Goal: Task Accomplishment & Management: Manage account settings

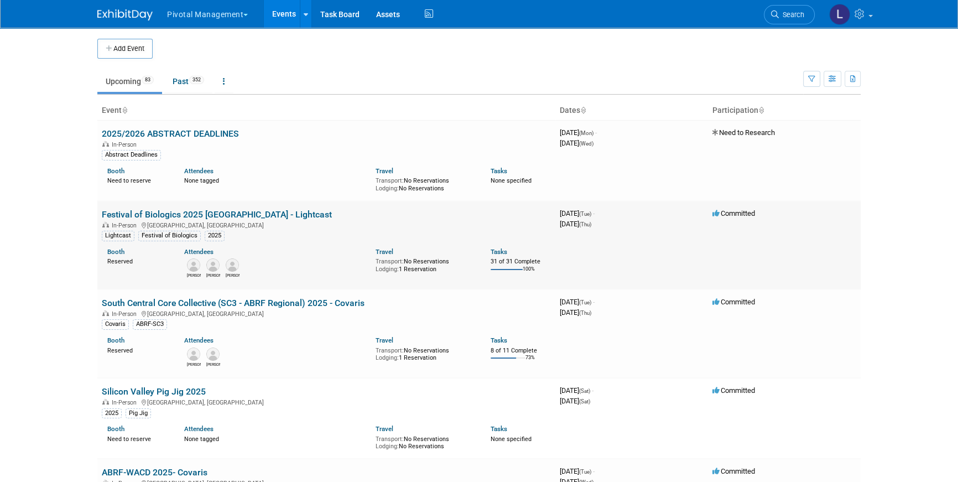
click at [209, 217] on link "Festival of Biologics 2025 [GEOGRAPHIC_DATA] - Lightcast" at bounding box center [217, 214] width 230 height 11
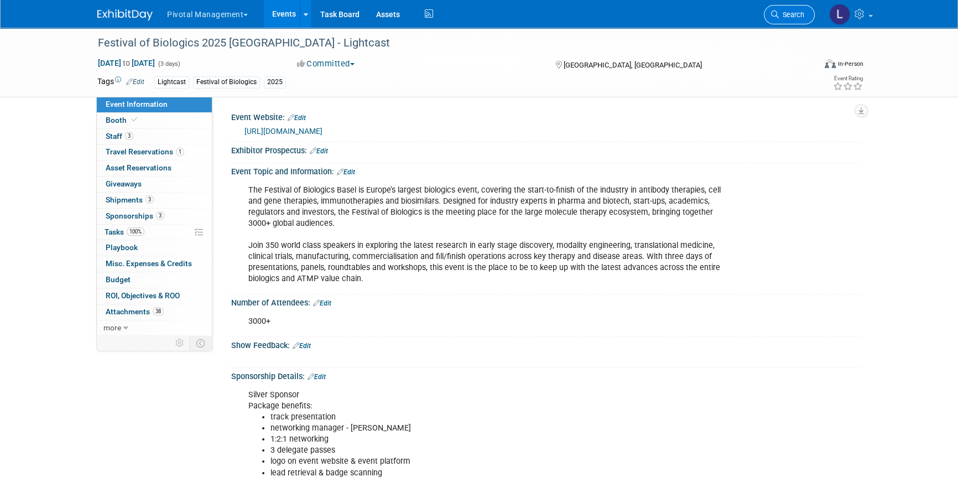
click at [802, 12] on span "Search" at bounding box center [791, 15] width 25 height 8
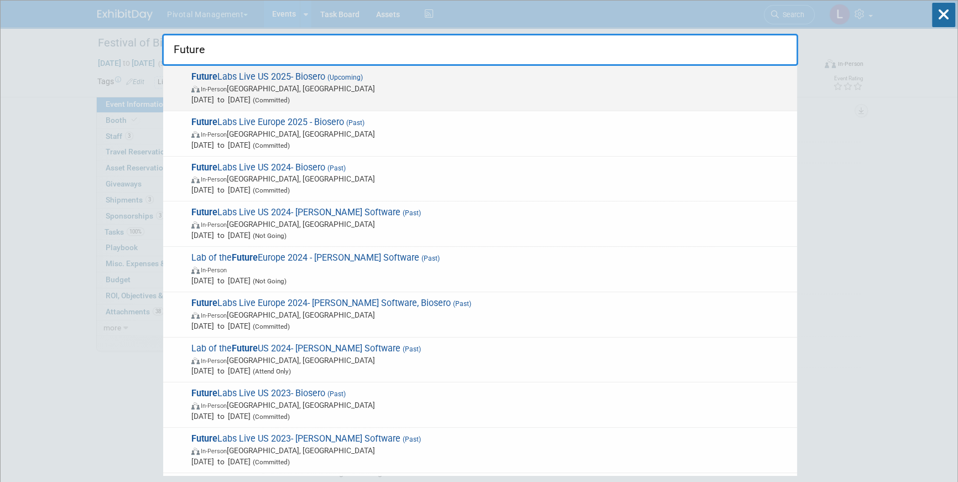
type input "Future"
click at [209, 96] on span "Oct 15, 2025 to Oct 16, 2025 (Committed)" at bounding box center [491, 99] width 600 height 11
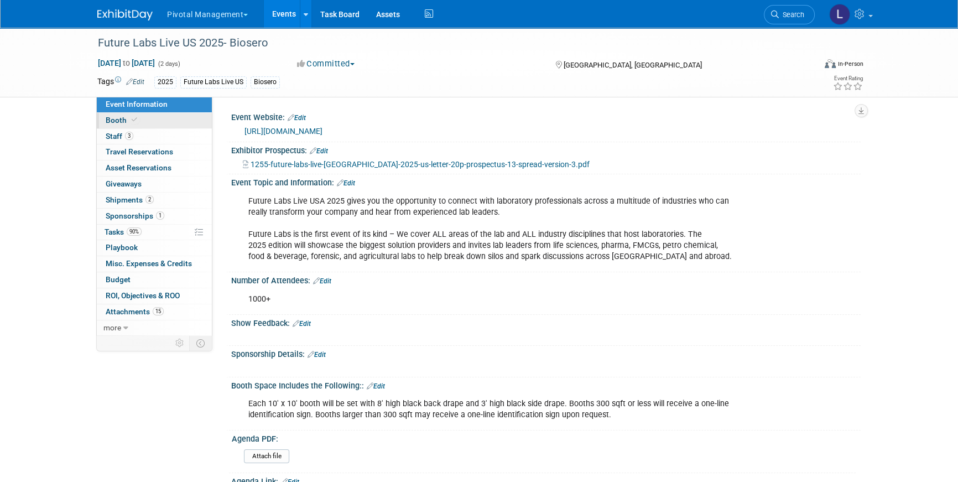
click at [121, 119] on span "Booth" at bounding box center [123, 120] width 34 height 9
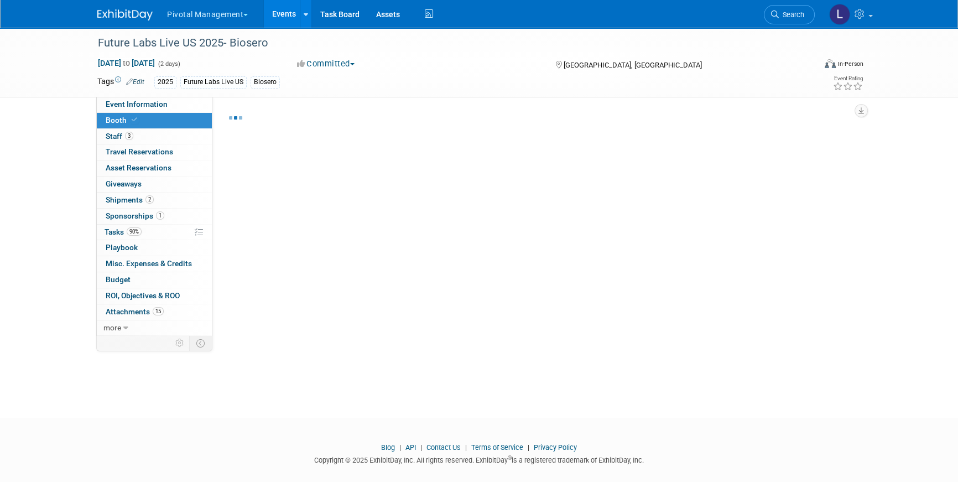
select select "Yes"
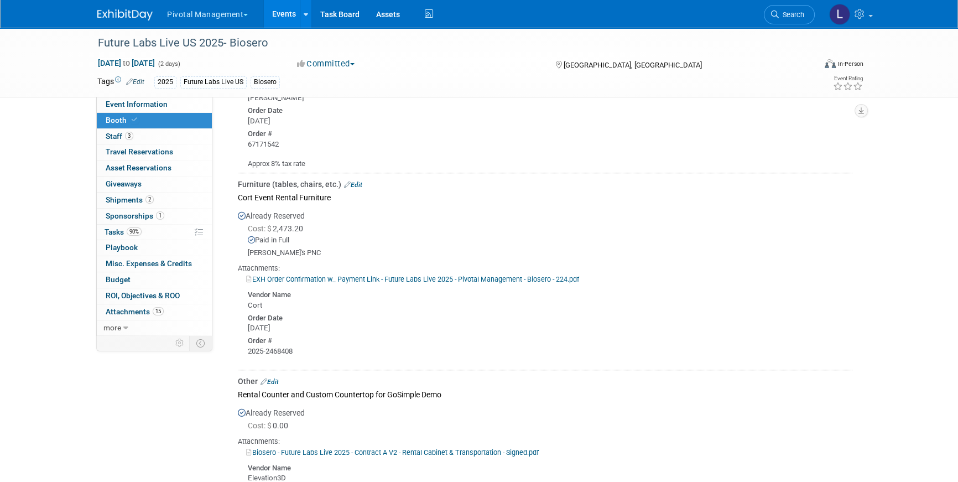
scroll to position [1523, 0]
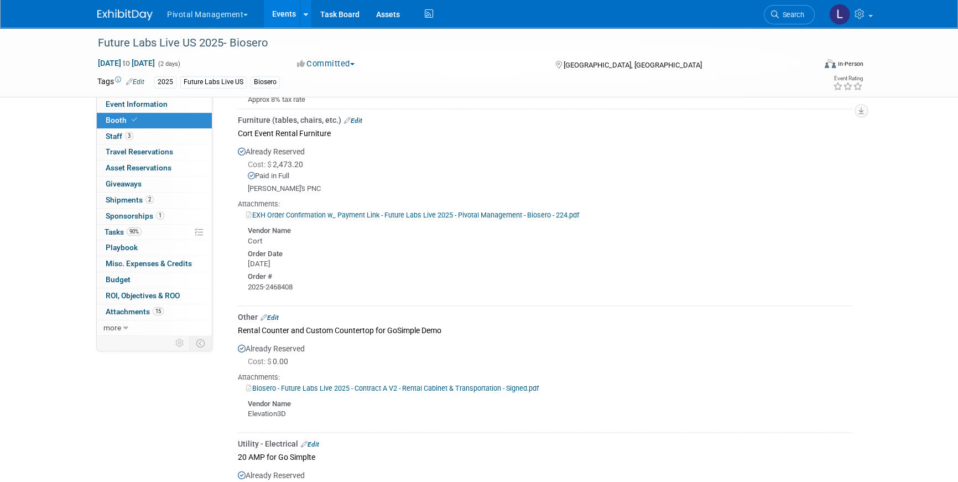
click at [355, 117] on link "Edit" at bounding box center [353, 121] width 18 height 8
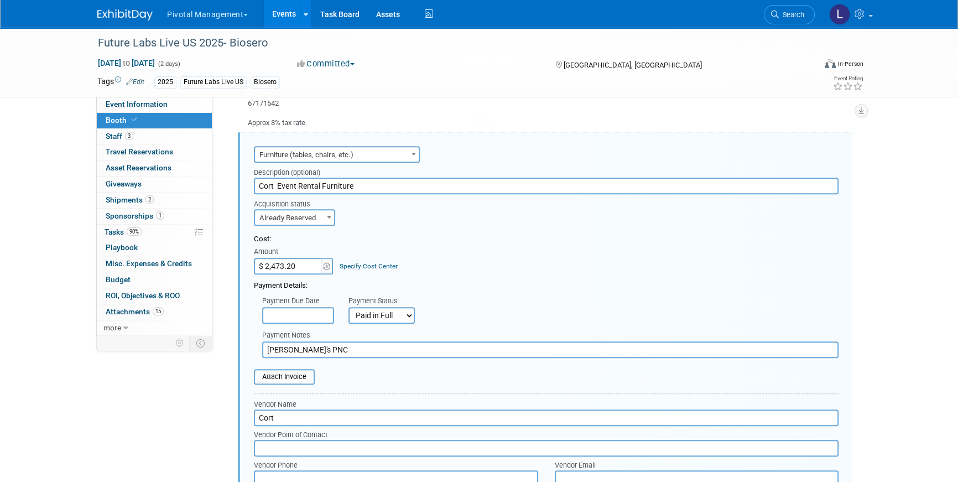
scroll to position [0, 0]
drag, startPoint x: 299, startPoint y: 261, endPoint x: 307, endPoint y: 261, distance: 7.2
click at [307, 261] on input "$ 2,473.20" at bounding box center [288, 266] width 69 height 17
paste input "878.69"
type input "$ 878.69"
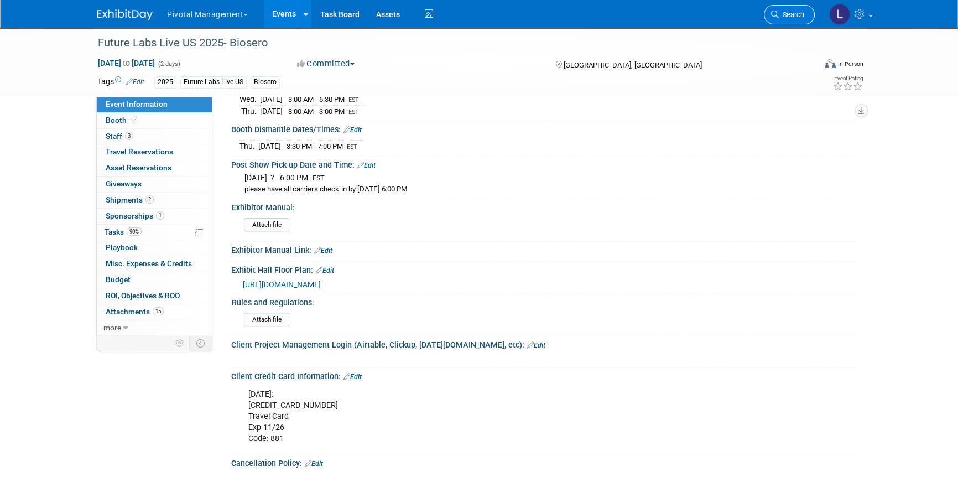
click at [799, 13] on span "Search" at bounding box center [791, 15] width 25 height 8
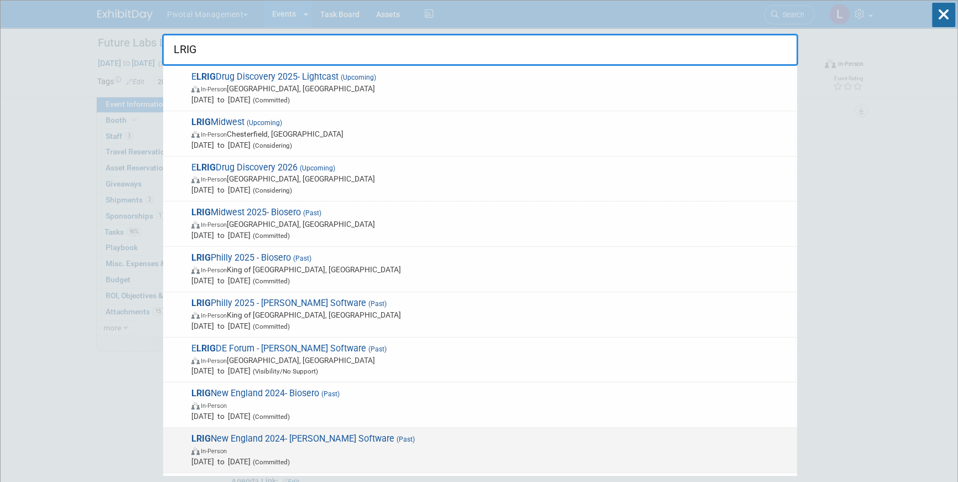
type input "LRIG"
click at [306, 443] on span "LRIG New England 2024- Titian Software (Past) In-Person Oct 10, 2024 to Oct 10,…" at bounding box center [490, 450] width 604 height 34
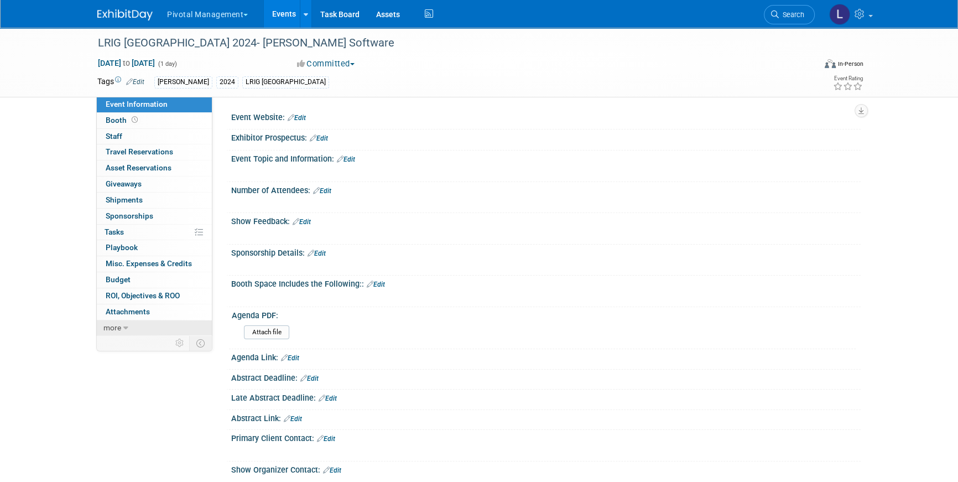
click at [120, 324] on span "more" at bounding box center [112, 327] width 18 height 9
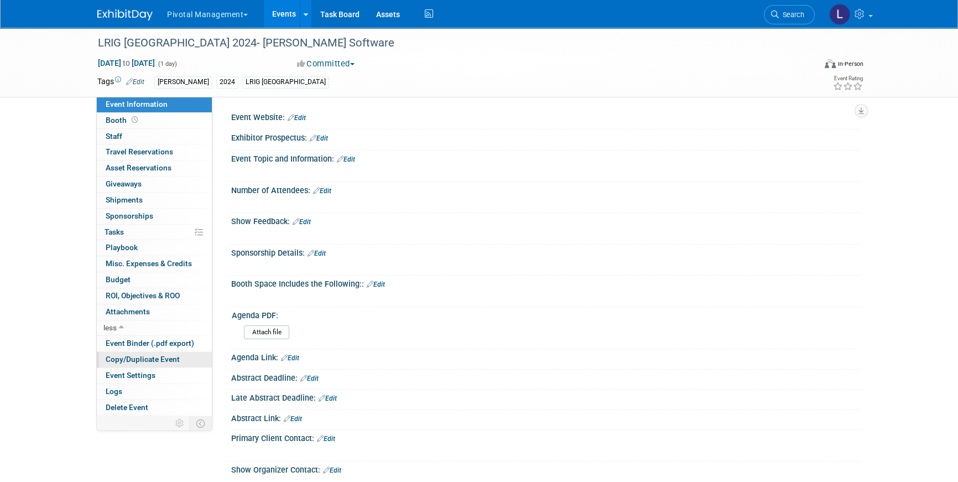
click at [166, 355] on span "Copy/Duplicate Event" at bounding box center [143, 359] width 74 height 9
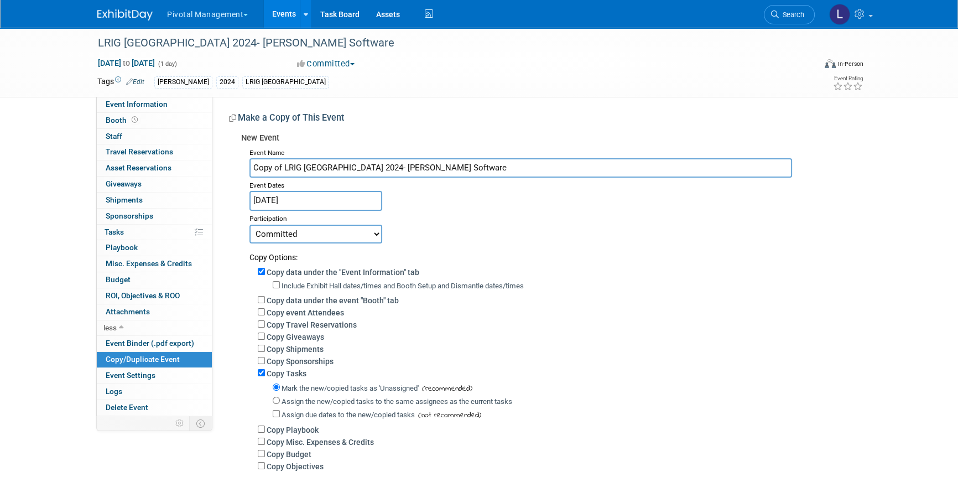
click at [298, 170] on input "Copy of LRIG New England 2024- Titian Software" at bounding box center [521, 167] width 543 height 19
drag, startPoint x: 284, startPoint y: 168, endPoint x: 216, endPoint y: 164, distance: 68.8
click at [216, 164] on div "Event Website: Edit Exhibitor Prospectus: Edit Event Topic and Information: Edi…" at bounding box center [536, 299] width 649 height 405
drag, startPoint x: 428, startPoint y: 165, endPoint x: 346, endPoint y: 165, distance: 81.9
click at [346, 165] on input "LRIG [GEOGRAPHIC_DATA] 2024- [PERSON_NAME] Software" at bounding box center [521, 167] width 543 height 19
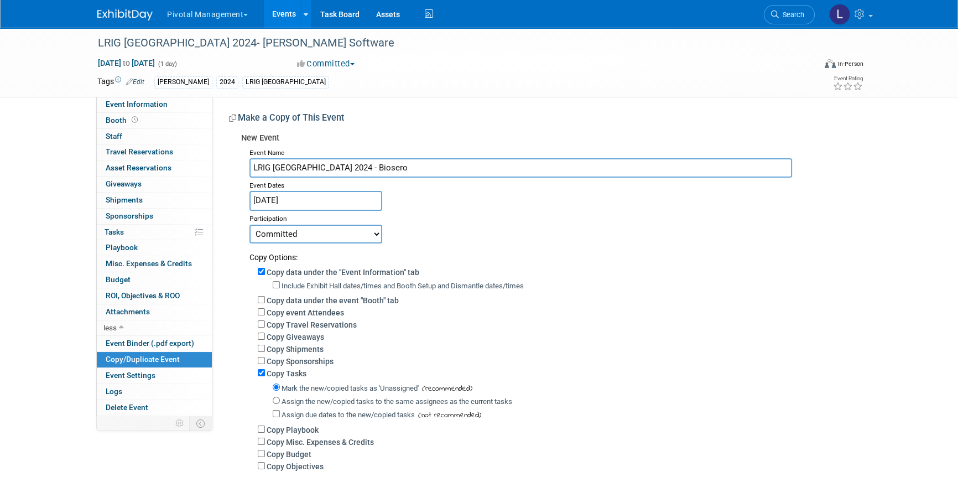
type input "LRIG [GEOGRAPHIC_DATA] 2024 - Biosero"
click at [309, 196] on input "Oct 10, 2024" at bounding box center [316, 200] width 133 height 19
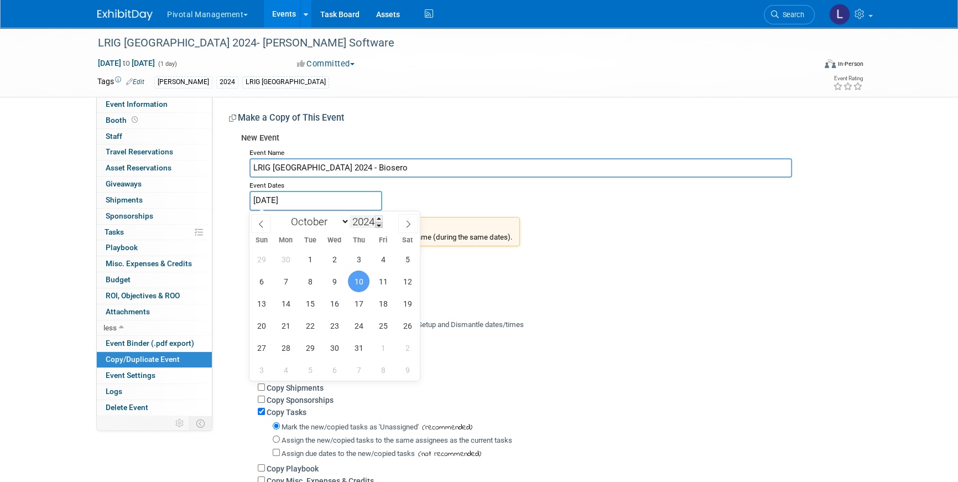
click at [377, 223] on span at bounding box center [379, 225] width 8 height 7
click at [380, 219] on span at bounding box center [379, 218] width 8 height 7
type input "2025"
click at [313, 345] on span "28" at bounding box center [310, 348] width 22 height 22
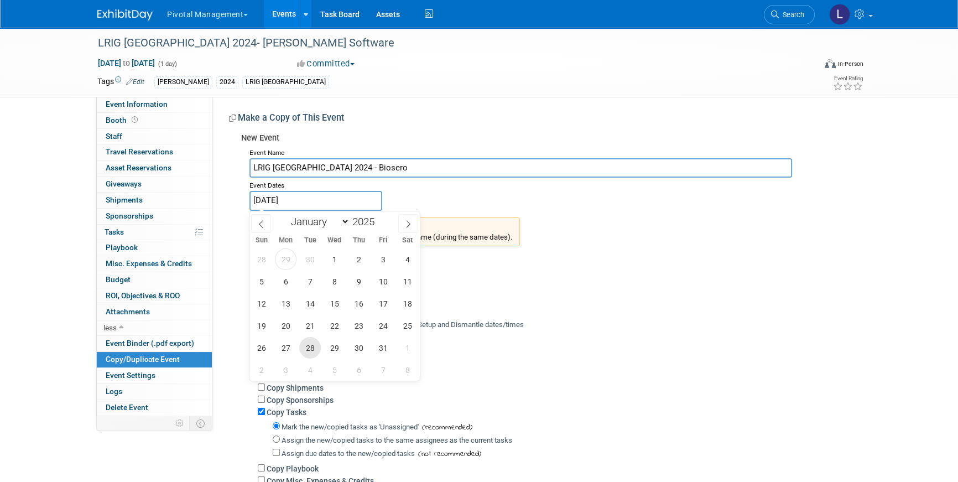
type input "[DATE]"
click at [309, 344] on span "28" at bounding box center [310, 348] width 22 height 22
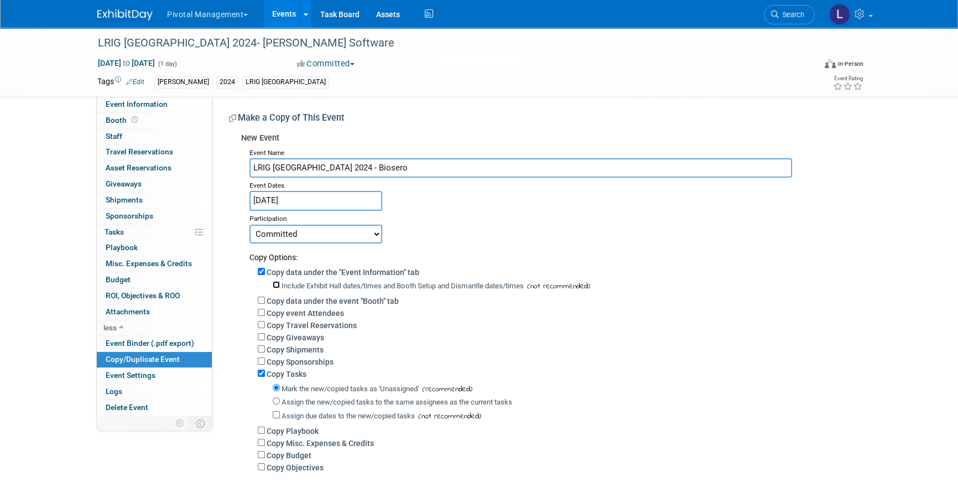
click at [276, 283] on input "Include Exhibit Hall dates/times and Booth Setup and Dismantle dates/times" at bounding box center [276, 284] width 7 height 7
checkbox input "true"
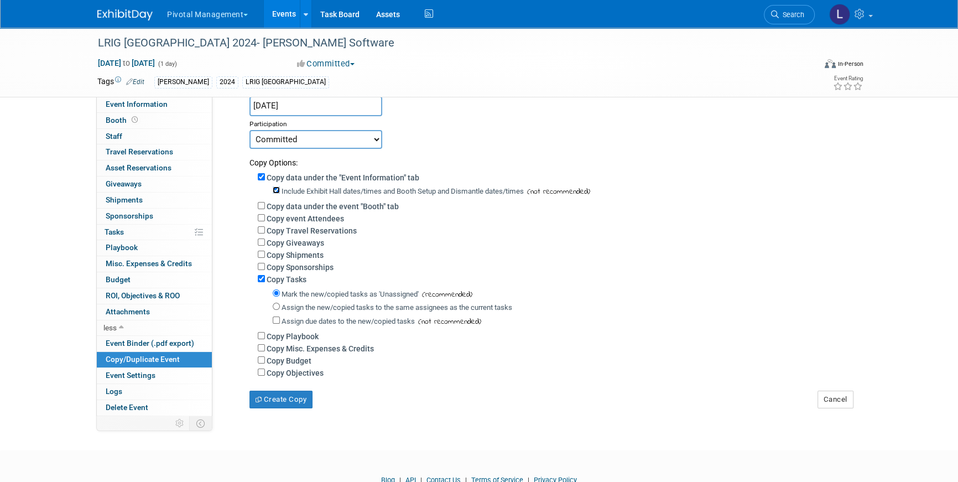
scroll to position [102, 0]
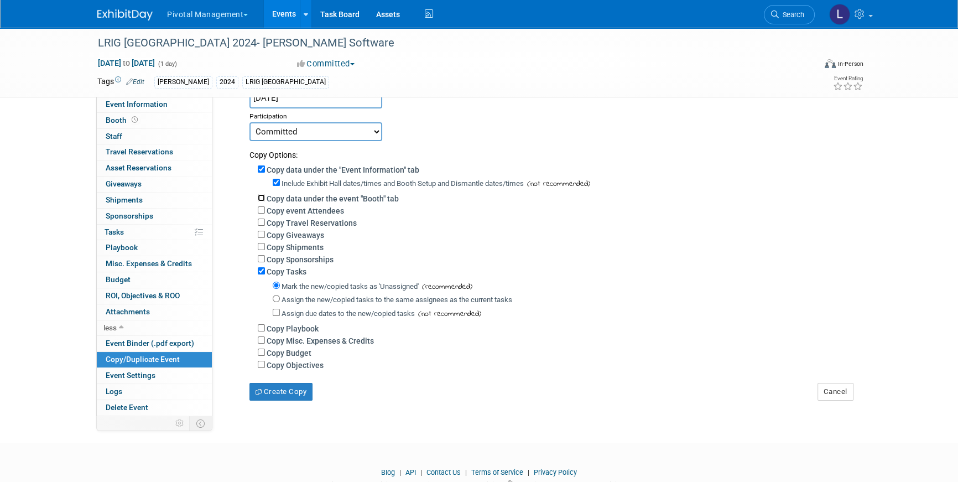
click at [263, 198] on input "Copy data under the event "Booth" tab" at bounding box center [261, 197] width 7 height 7
checkbox input "true"
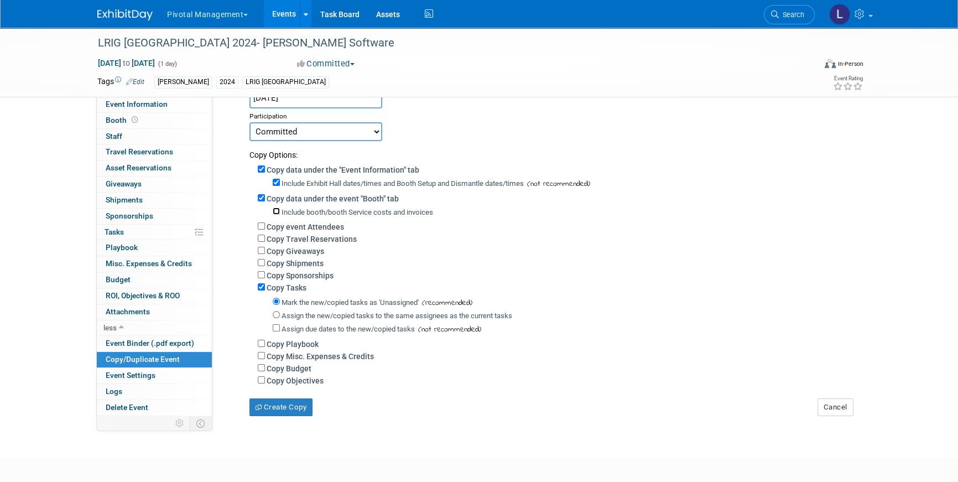
click at [275, 208] on input "Include booth/booth Service costs and invoices" at bounding box center [276, 210] width 7 height 7
checkbox input "true"
click at [276, 413] on button "Create Copy" at bounding box center [281, 407] width 63 height 18
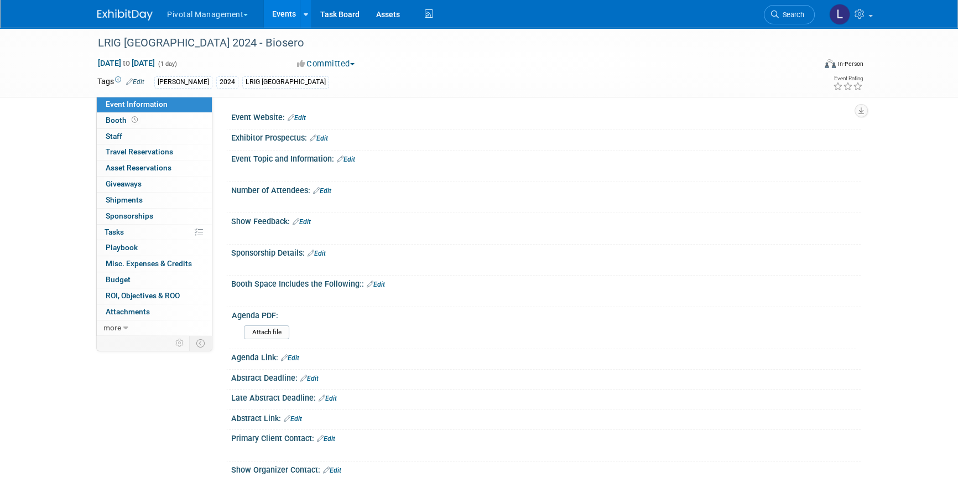
click at [141, 78] on link "Edit" at bounding box center [135, 82] width 18 height 8
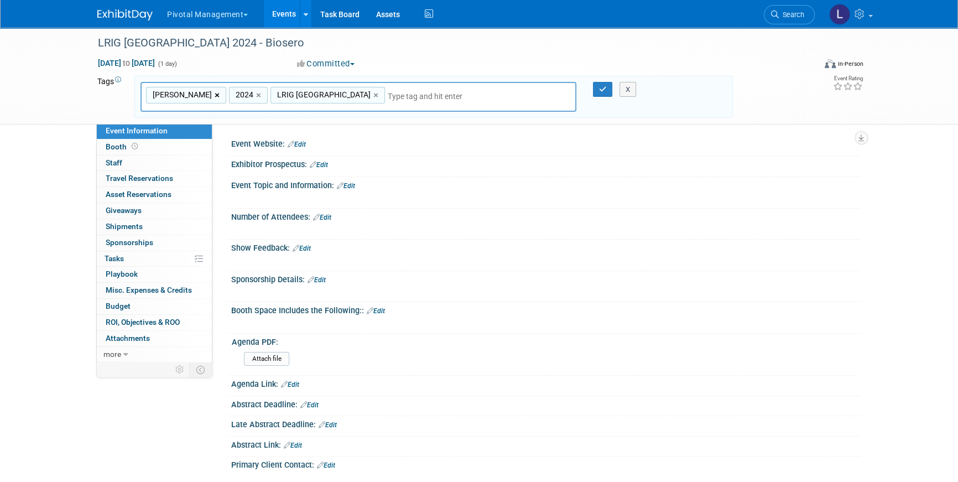
click at [215, 92] on link "×" at bounding box center [218, 95] width 7 height 13
type input "2024, LRIG [GEOGRAPHIC_DATA]"
click at [180, 92] on div "2024 ×" at bounding box center [165, 95] width 39 height 17
type input "2024"
click at [177, 93] on link "×" at bounding box center [176, 95] width 7 height 13
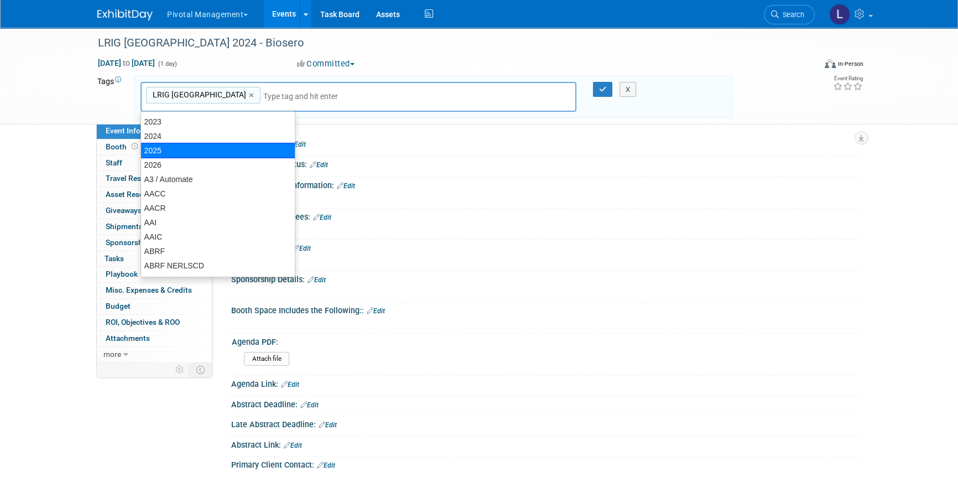
click at [180, 148] on div "2025" at bounding box center [218, 150] width 155 height 15
type input "LRIG [GEOGRAPHIC_DATA], 2025"
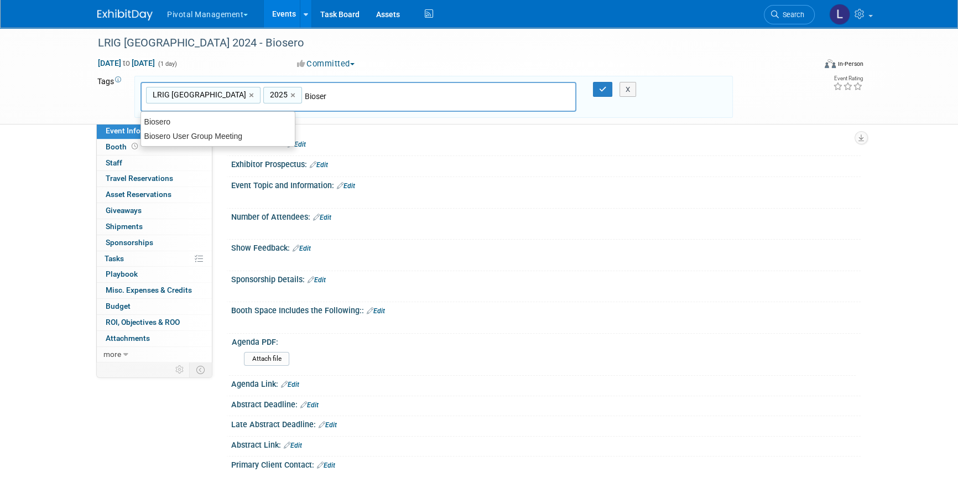
type input "Biosero"
type input "LRIG [GEOGRAPHIC_DATA], 2025, Biosero"
click at [607, 89] on button "button" at bounding box center [603, 89] width 20 height 15
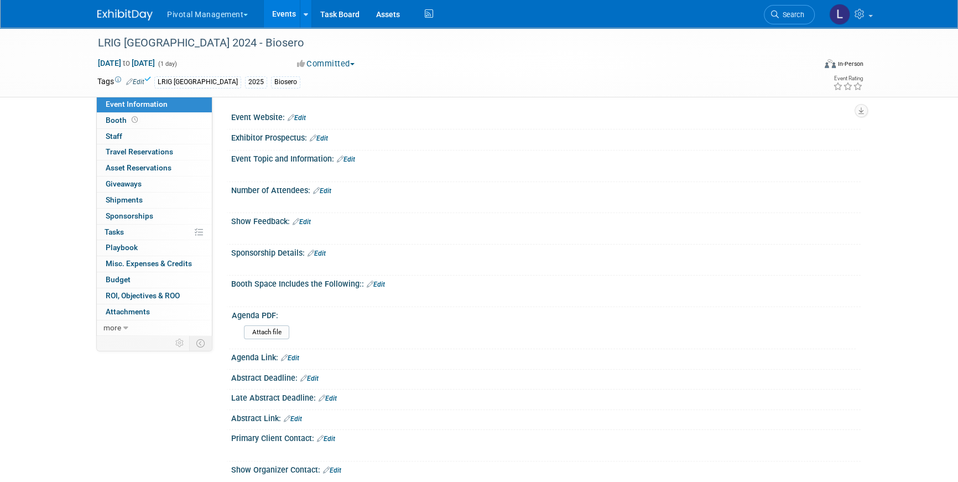
click at [297, 116] on link "Edit" at bounding box center [297, 118] width 18 height 8
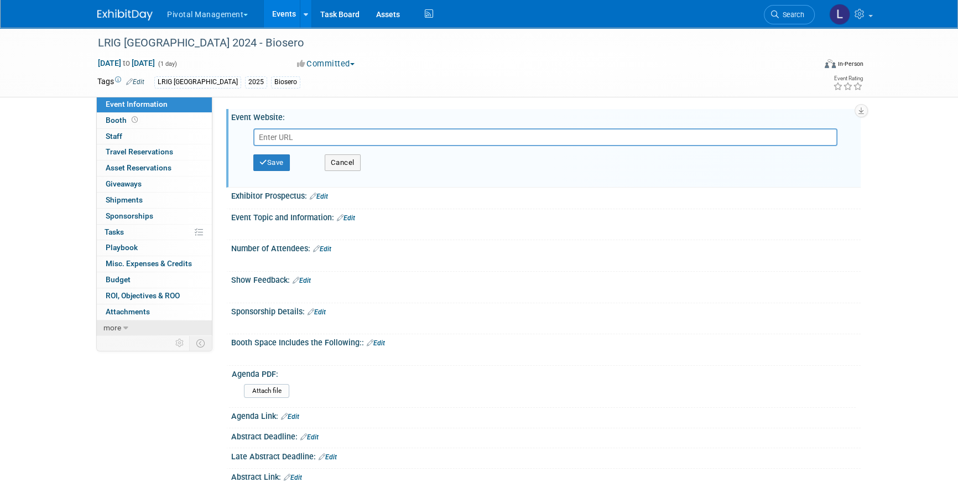
click at [126, 328] on icon at bounding box center [125, 328] width 5 height 8
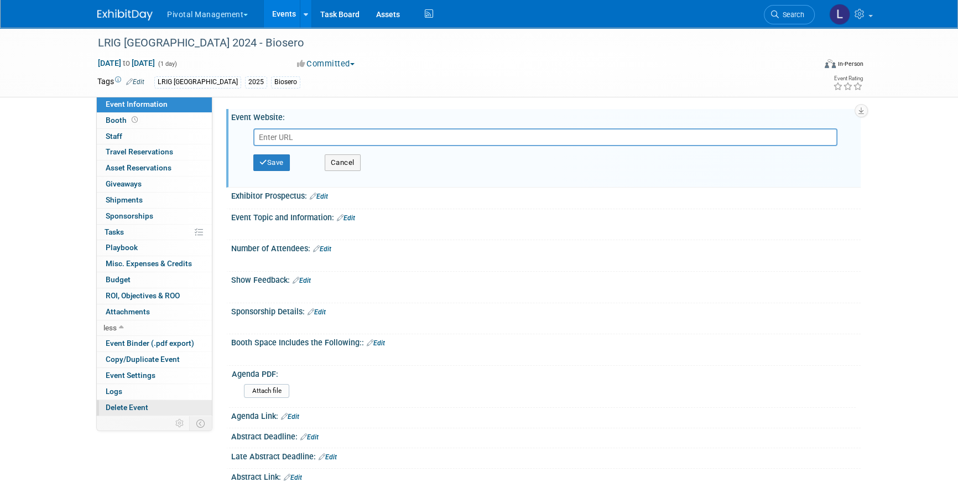
click at [133, 404] on span "Delete Event" at bounding box center [127, 407] width 43 height 9
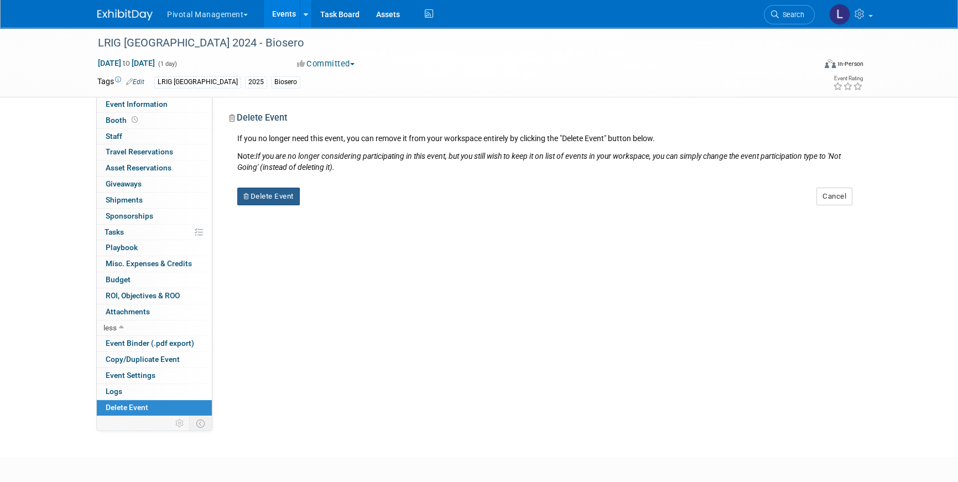
click at [266, 200] on button "Delete Event" at bounding box center [268, 197] width 63 height 18
click at [335, 207] on link "Yes" at bounding box center [339, 205] width 32 height 18
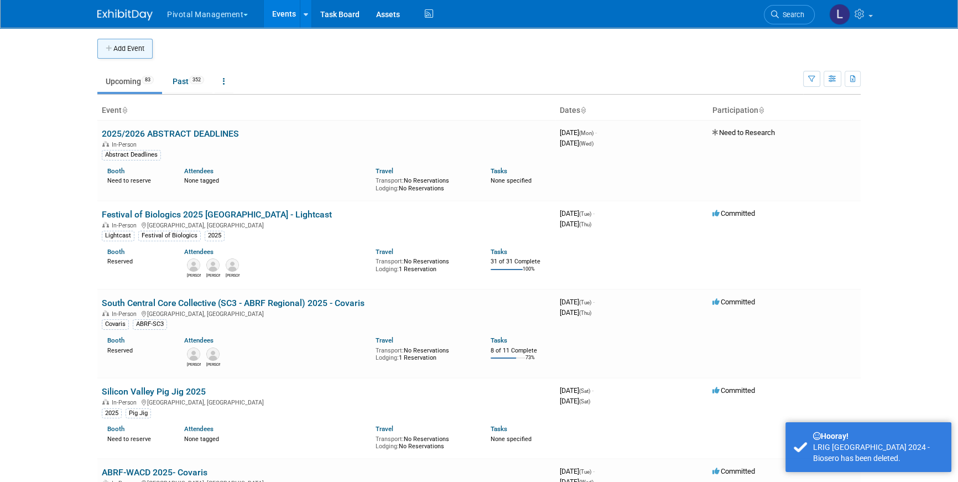
click at [115, 49] on button "Add Event" at bounding box center [124, 49] width 55 height 20
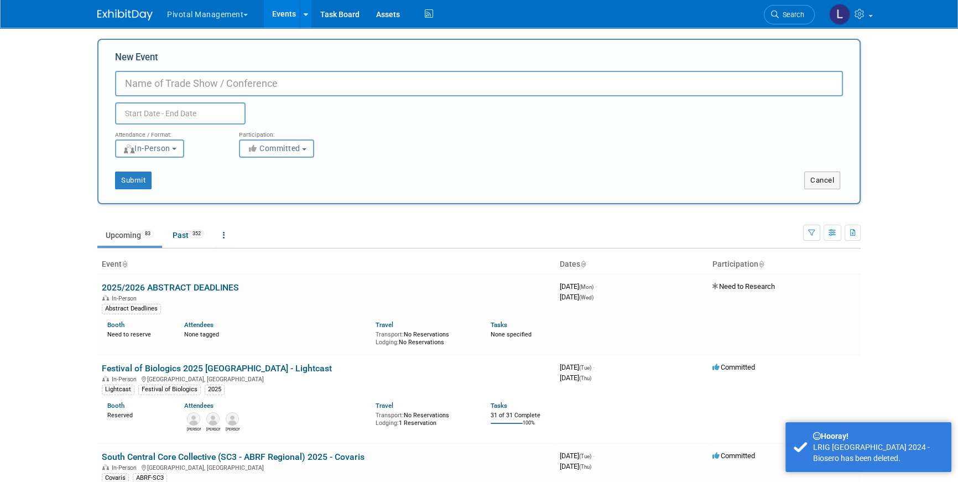
scroll to position [461, 0]
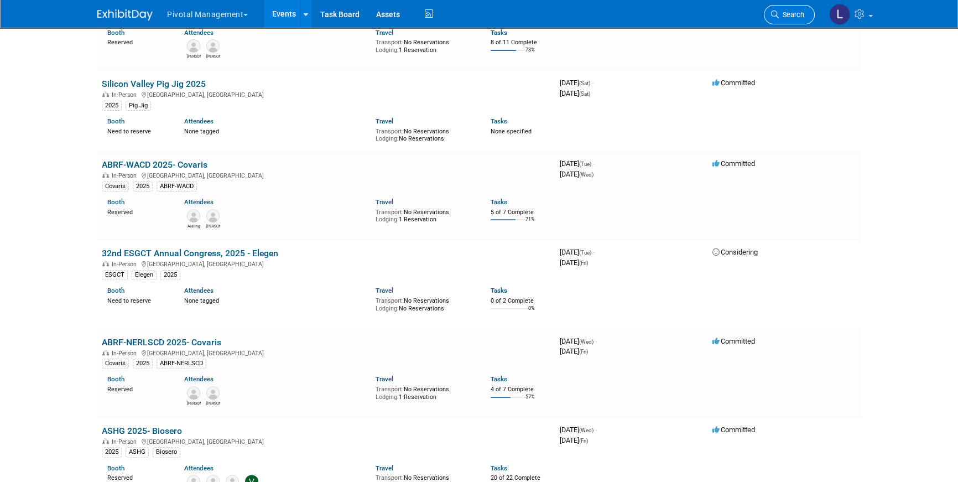
click at [781, 15] on span "Search" at bounding box center [791, 15] width 25 height 8
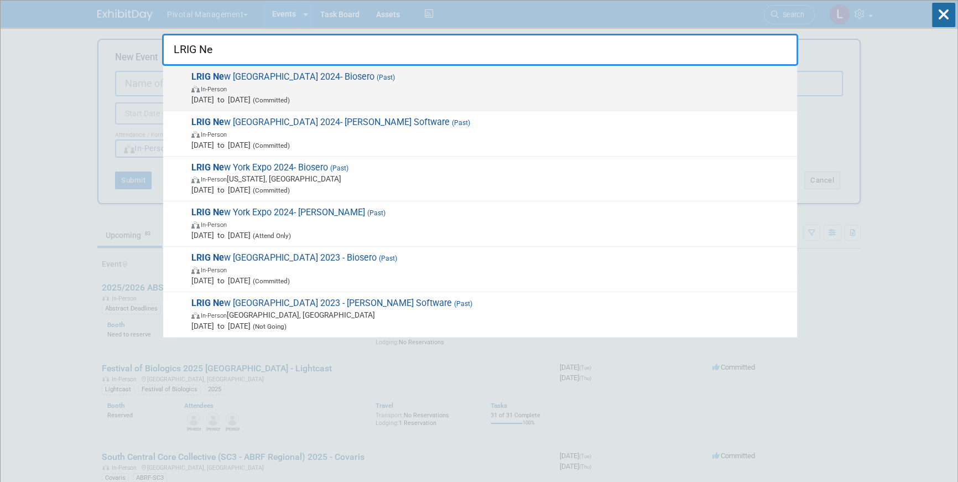
type input "LRIG Ne"
click at [381, 80] on span "LRIG Ne w England 2024- Biosero (Past) In-Person Oct 10, 2024 to Oct 10, 2024 (…" at bounding box center [490, 88] width 604 height 34
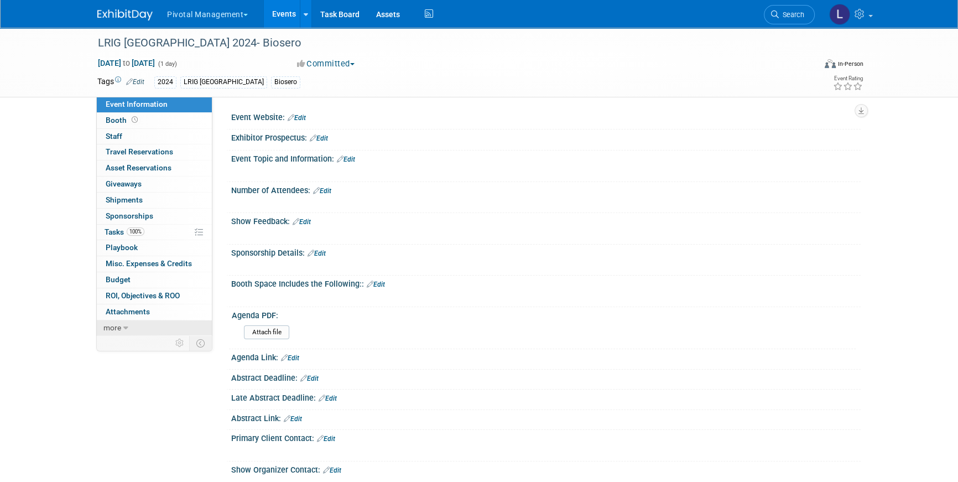
click at [117, 331] on link "more" at bounding box center [154, 327] width 115 height 15
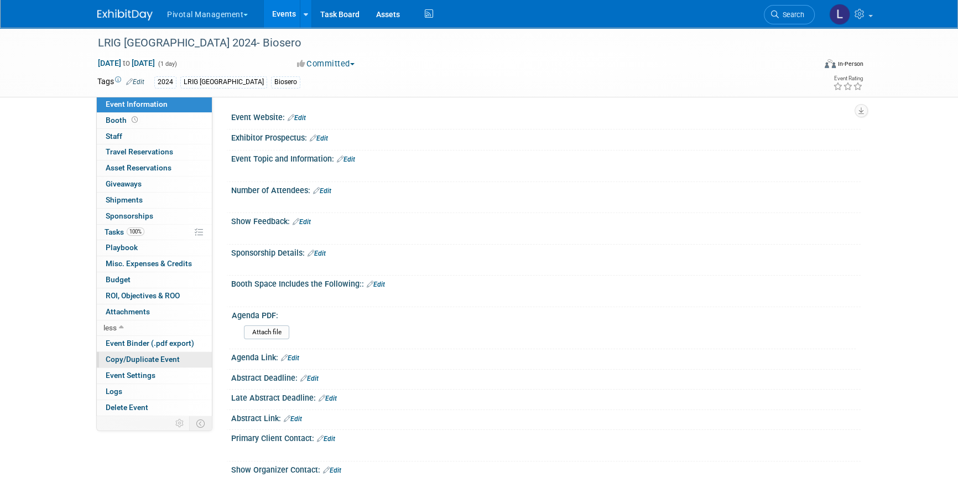
click at [146, 360] on span "Copy/Duplicate Event" at bounding box center [143, 359] width 74 height 9
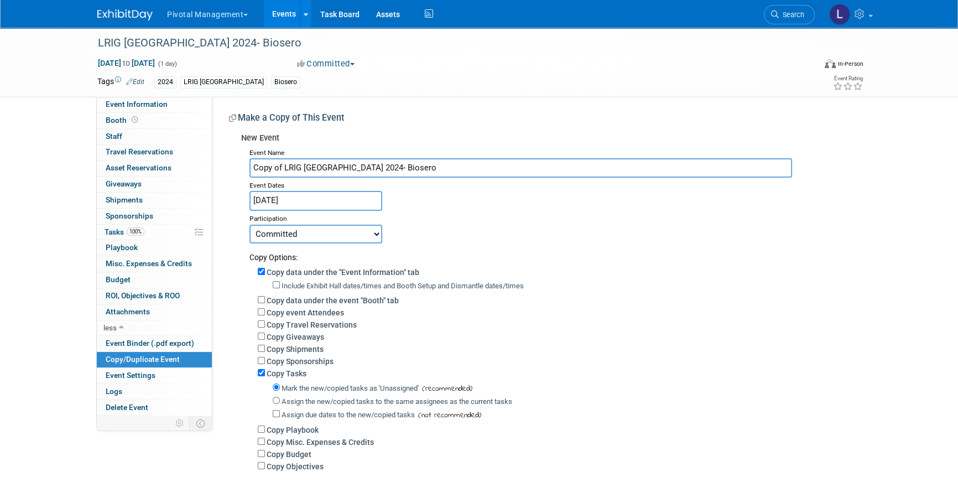
drag, startPoint x: 283, startPoint y: 167, endPoint x: 213, endPoint y: 164, distance: 69.8
click at [220, 163] on div "Event Website: Edit Exhibitor Prospectus: Edit Event Topic and Information: Edi…" at bounding box center [536, 299] width 649 height 405
click at [342, 165] on input "LRIG [GEOGRAPHIC_DATA] 2024- Biosero" at bounding box center [521, 167] width 543 height 19
type input "LRIG [GEOGRAPHIC_DATA] 2025- Biosero"
click at [294, 208] on body "Pivotal Management Choose Workspace: Pivotal Management Watchmaker Genomics Eve…" at bounding box center [479, 241] width 958 height 482
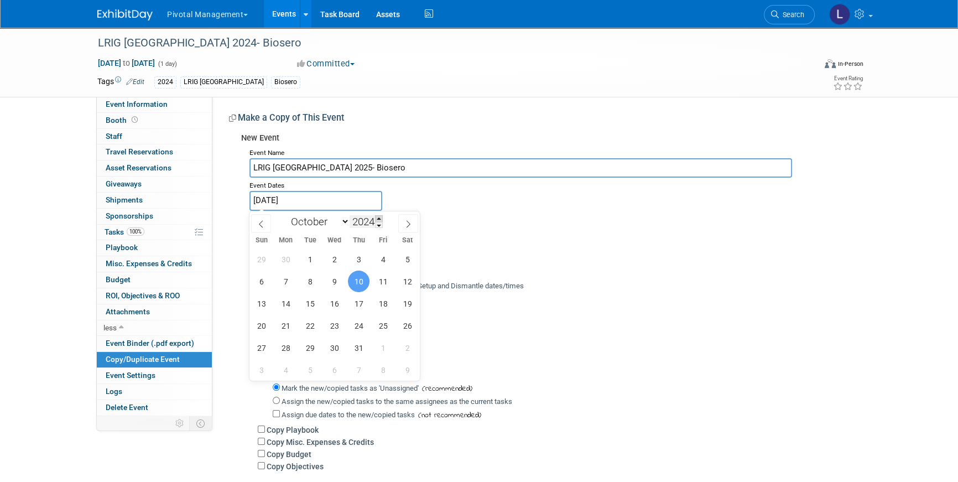
click at [383, 219] on span at bounding box center [379, 218] width 8 height 7
type input "2025"
click at [317, 346] on span "28" at bounding box center [310, 348] width 22 height 22
type input "Oct 28, 2025"
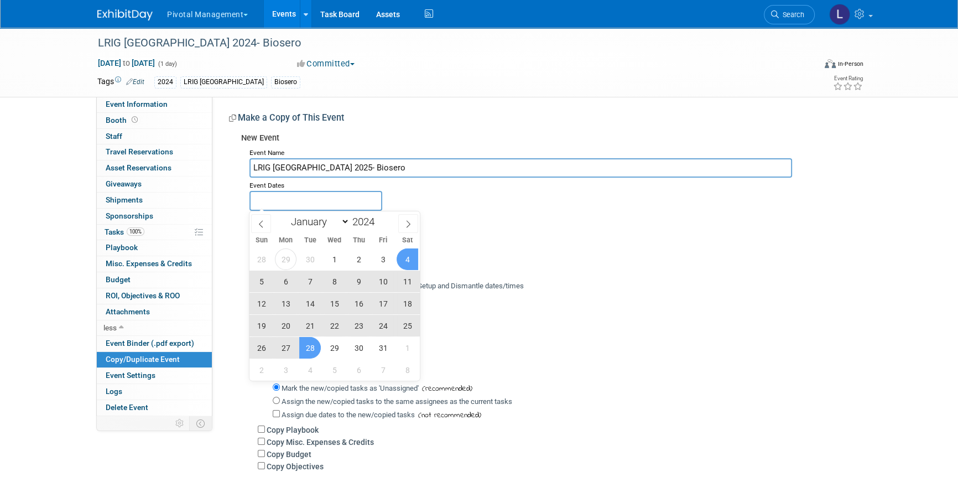
click at [793, 175] on div "Event Name LRIG New England 2025- Biosero Event Dates Duplicate Event Warning P…" at bounding box center [546, 323] width 611 height 357
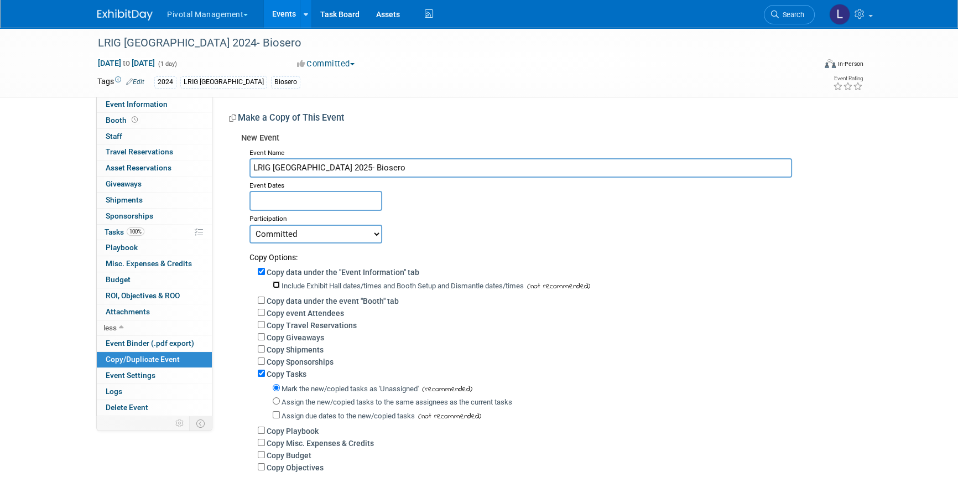
click at [273, 282] on input "Include Exhibit Hall dates/times and Booth Setup and Dismantle dates/times" at bounding box center [276, 284] width 7 height 7
checkbox input "true"
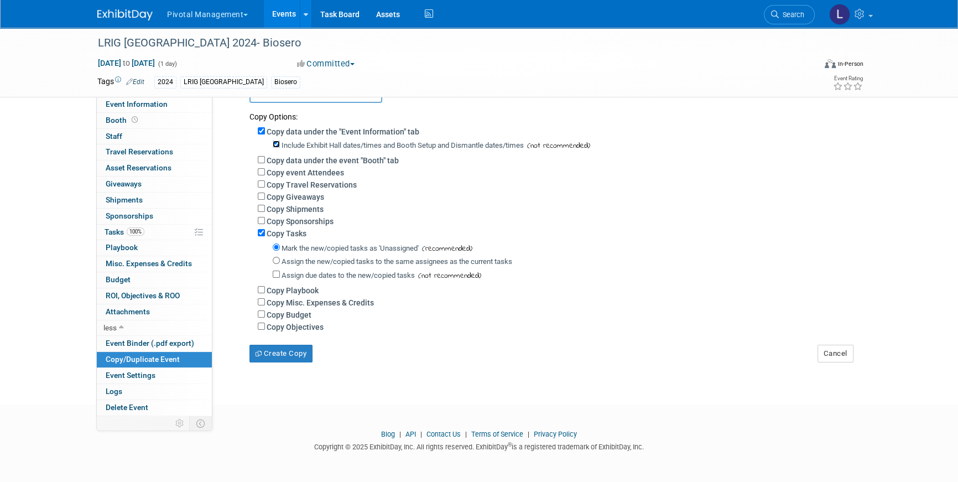
scroll to position [142, 0]
click at [261, 157] on input "Copy data under the event "Booth" tab" at bounding box center [261, 159] width 7 height 7
checkbox input "true"
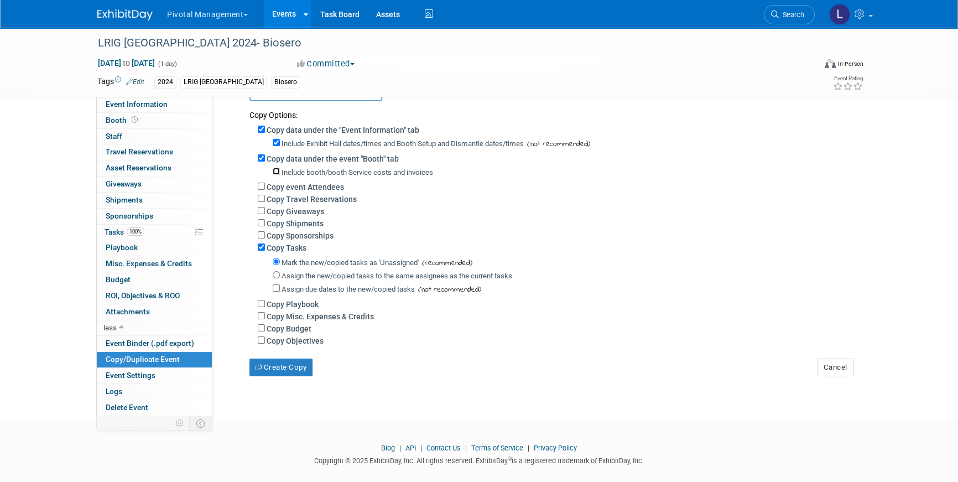
click at [279, 168] on input "Include booth/booth Service costs and invoices" at bounding box center [276, 171] width 7 height 7
checkbox input "true"
click at [279, 364] on button "Create Copy" at bounding box center [281, 368] width 63 height 18
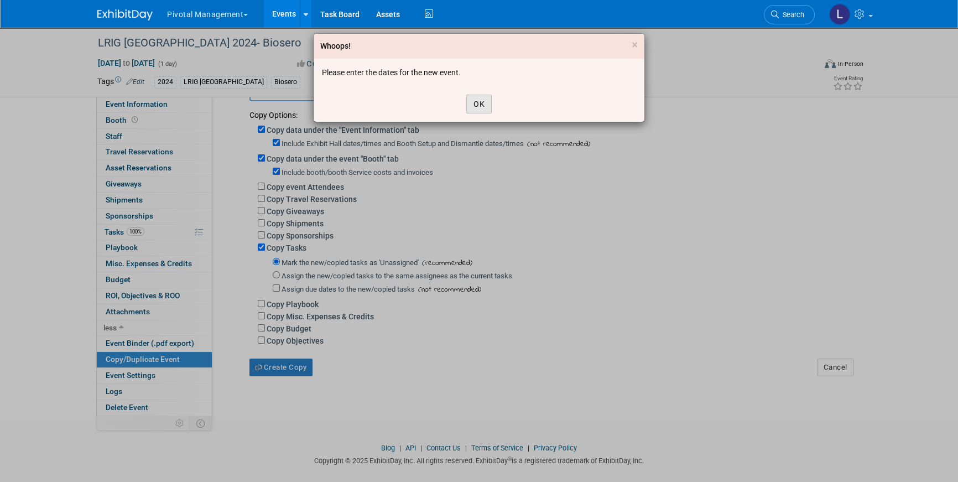
click at [481, 107] on button "OK" at bounding box center [478, 104] width 25 height 19
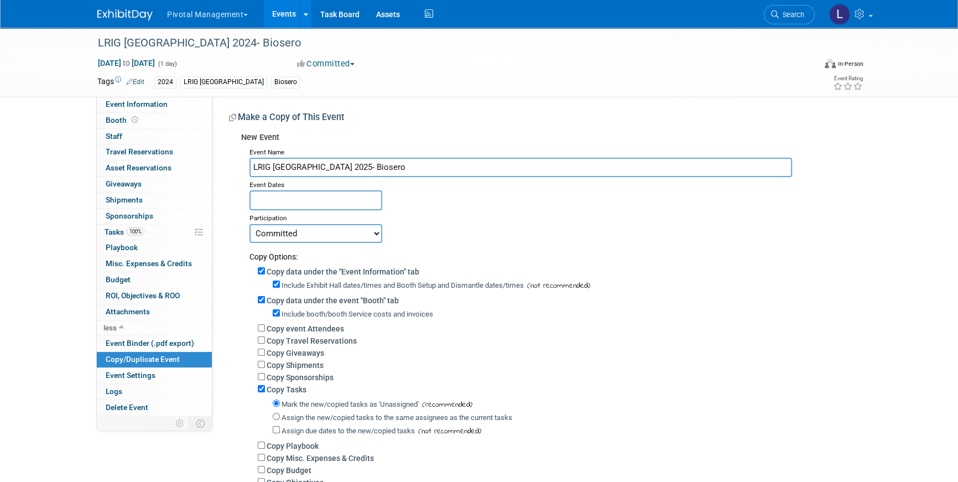
scroll to position [0, 0]
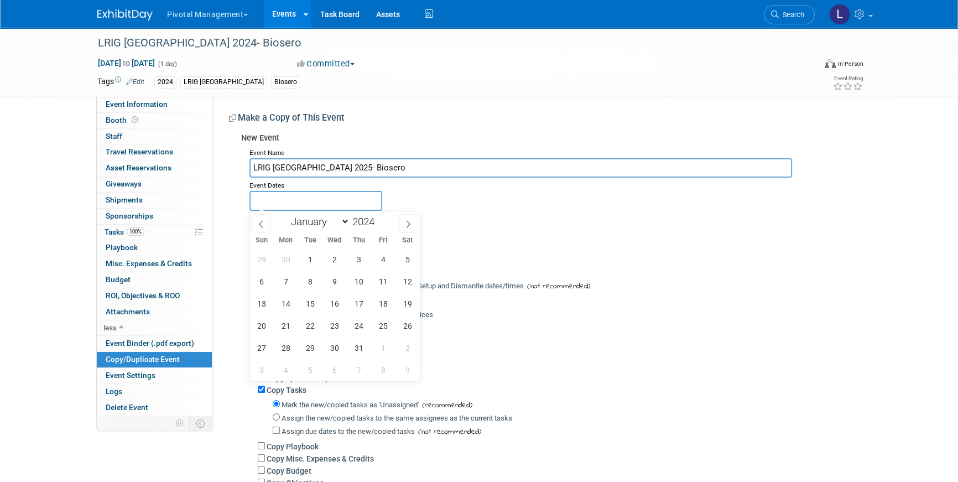
click at [346, 195] on input "text" at bounding box center [316, 200] width 133 height 19
click at [381, 217] on span at bounding box center [379, 218] width 8 height 7
type input "2025"
click at [308, 350] on span "28" at bounding box center [310, 348] width 22 height 22
type input "[DATE]"
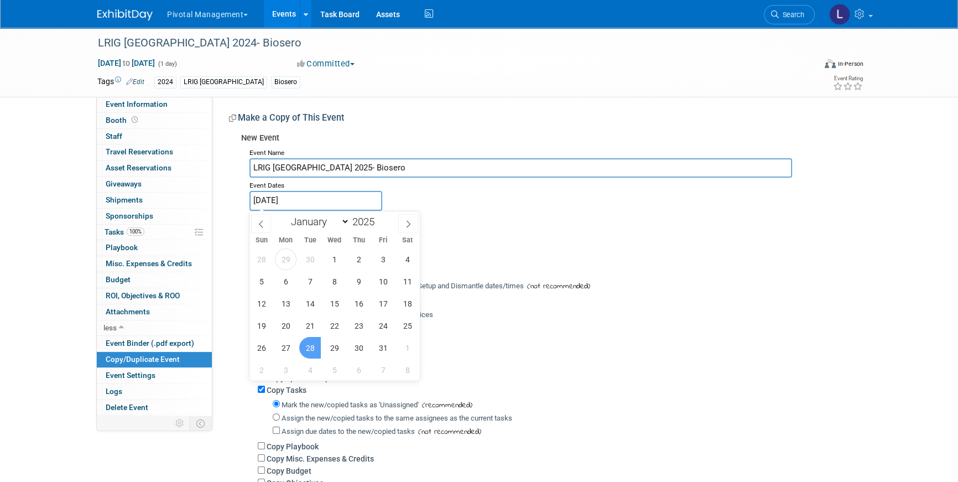
click at [309, 349] on span "28" at bounding box center [310, 348] width 22 height 22
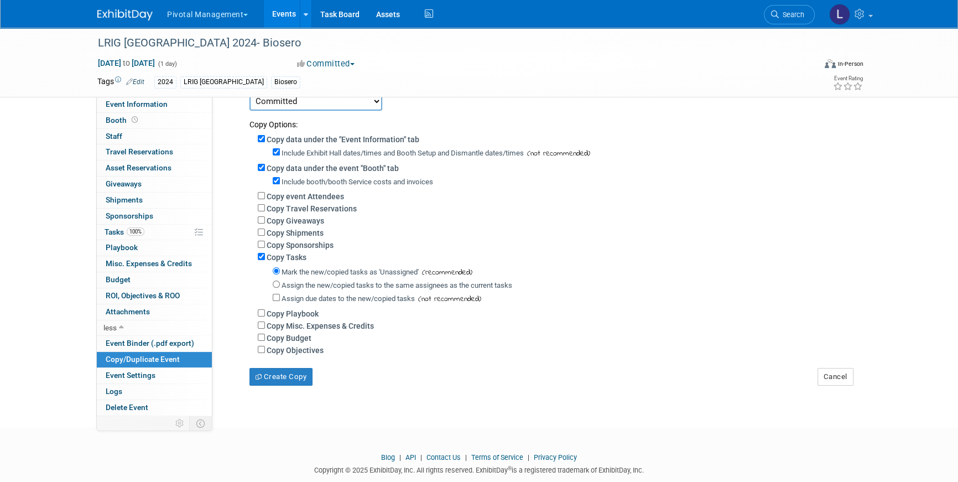
scroll to position [158, 0]
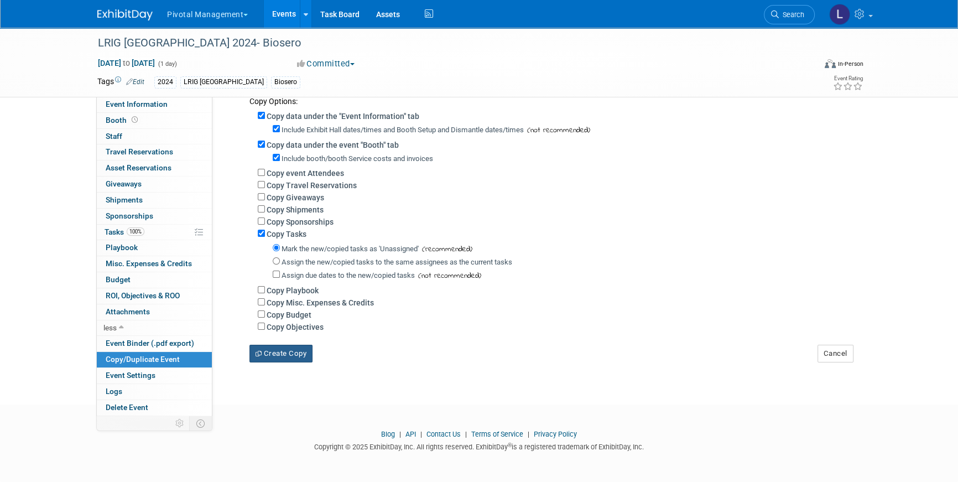
click at [302, 355] on button "Create Copy" at bounding box center [281, 354] width 63 height 18
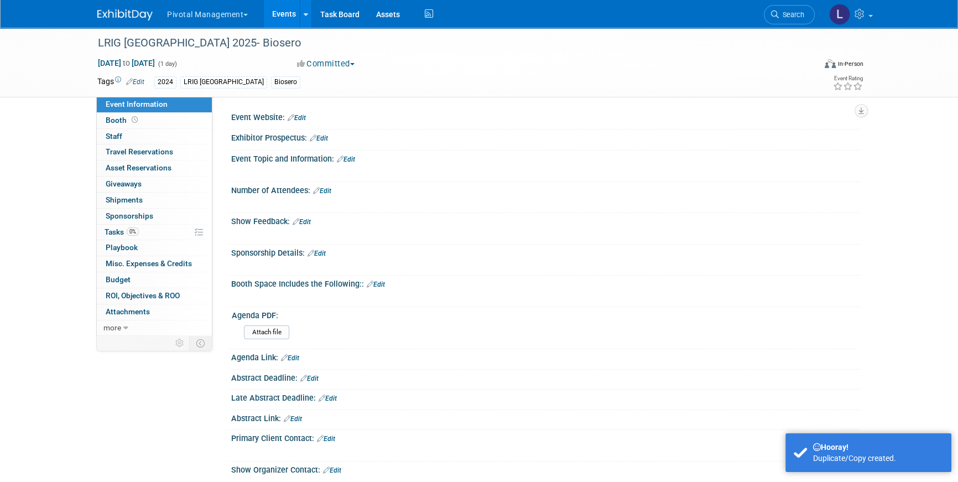
click at [136, 81] on link "Edit" at bounding box center [135, 82] width 18 height 8
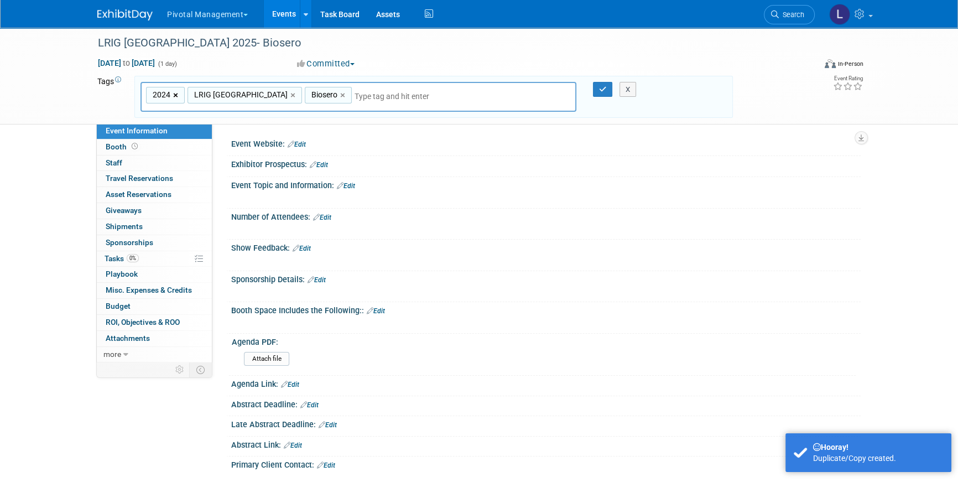
click at [178, 92] on link "×" at bounding box center [176, 95] width 7 height 13
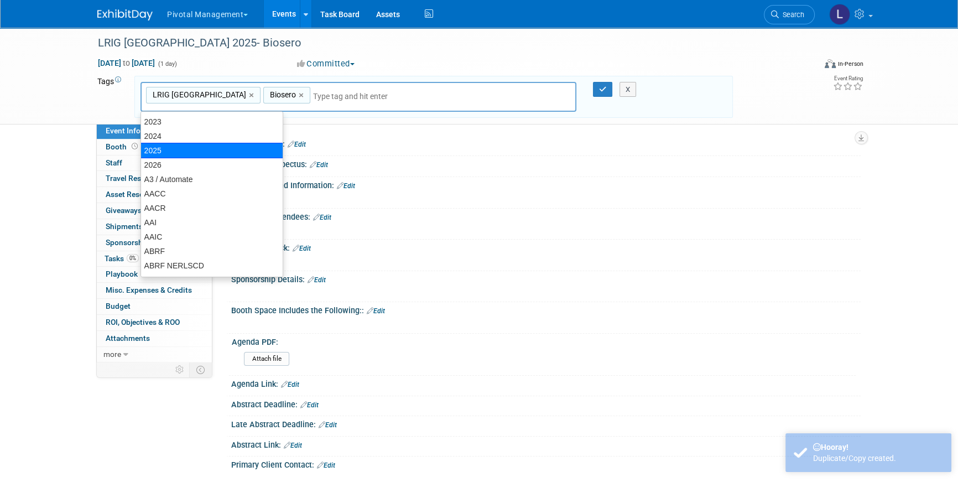
click at [165, 151] on div "2025" at bounding box center [212, 150] width 143 height 15
type input "LRIG New England, Biosero, 2025"
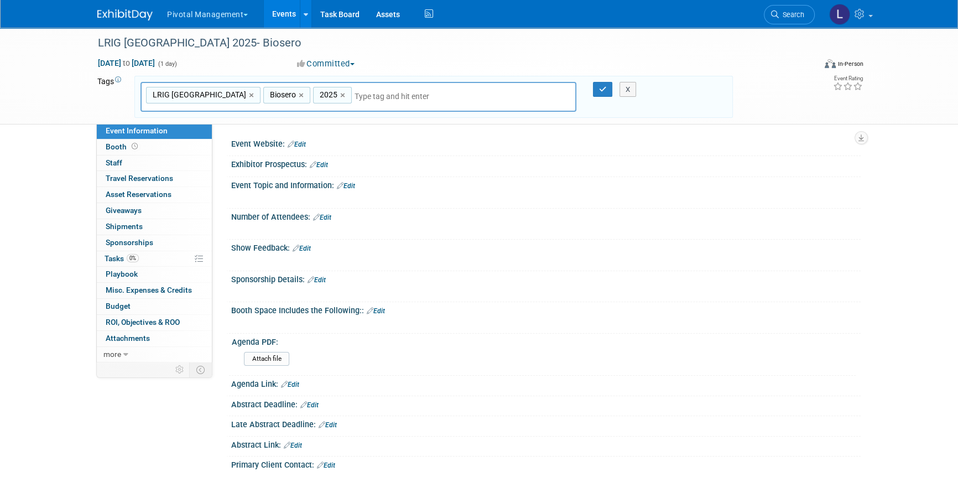
click at [608, 87] on div "X" at bounding box center [633, 89] width 50 height 15
click at [606, 87] on button "button" at bounding box center [603, 89] width 20 height 15
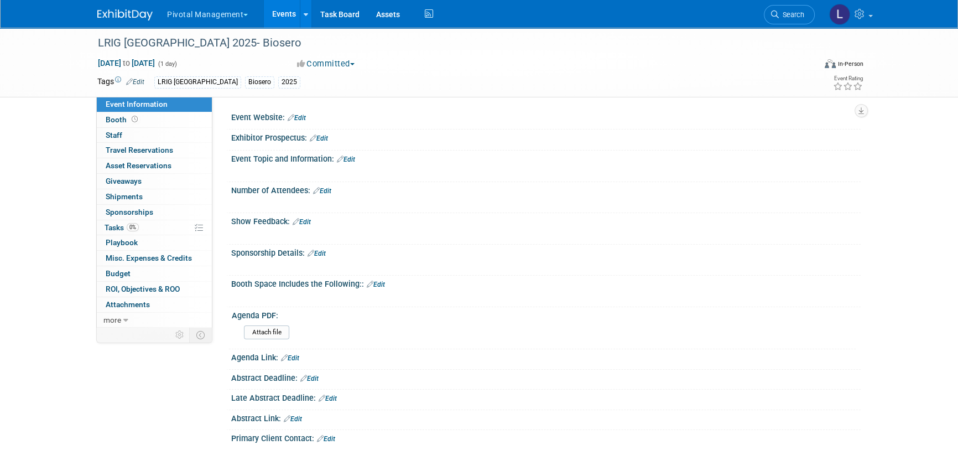
click at [351, 160] on link "Edit" at bounding box center [346, 159] width 18 height 8
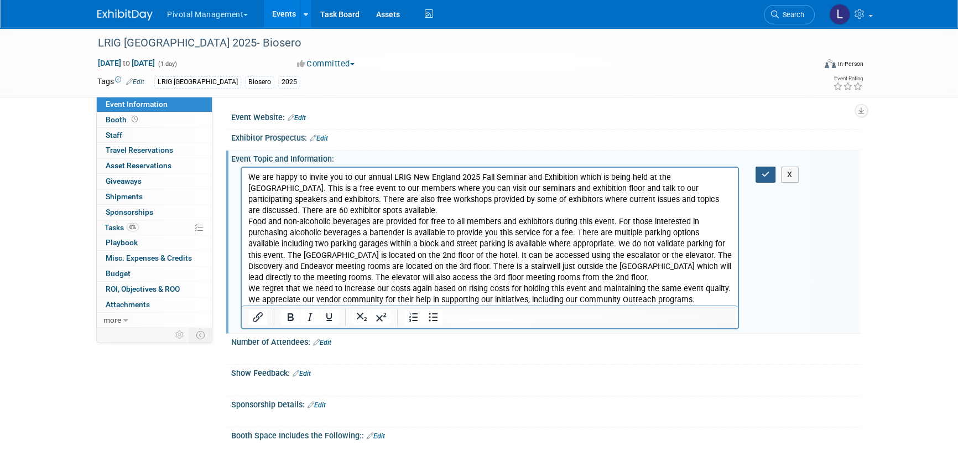
click at [762, 175] on icon "button" at bounding box center [766, 174] width 8 height 8
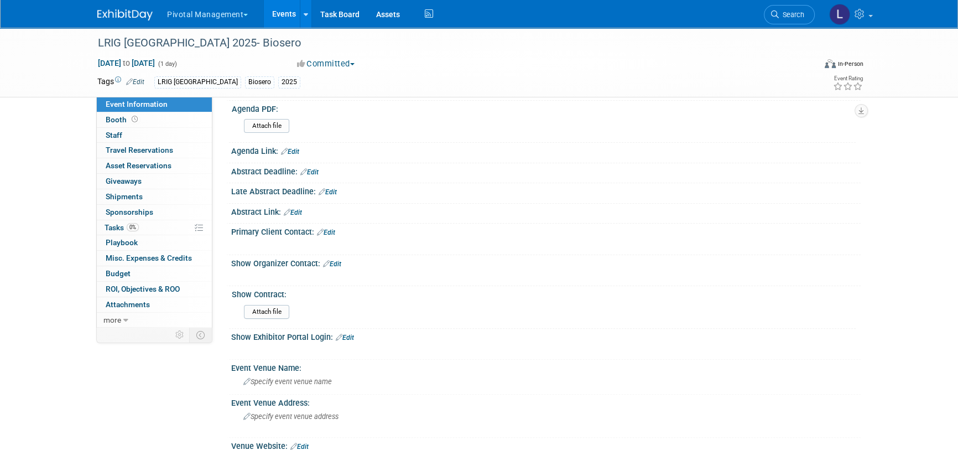
scroll to position [341, 0]
click at [332, 230] on link "Edit" at bounding box center [326, 231] width 18 height 8
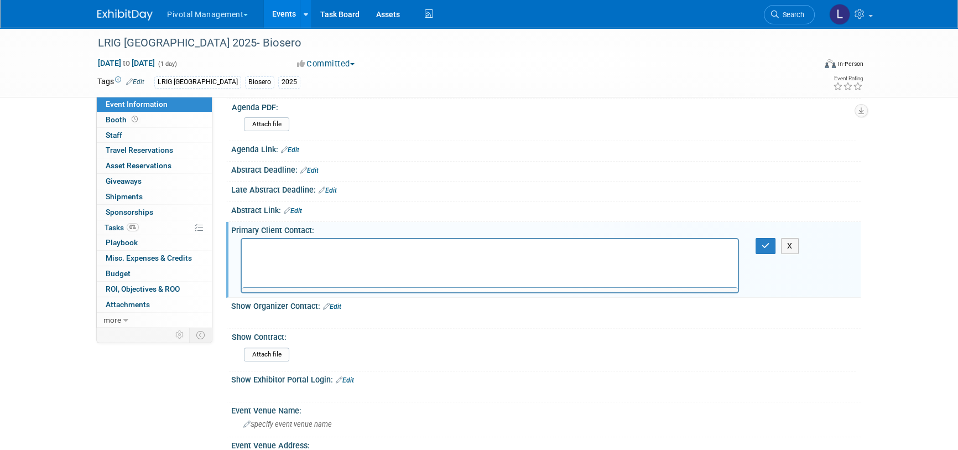
scroll to position [0, 0]
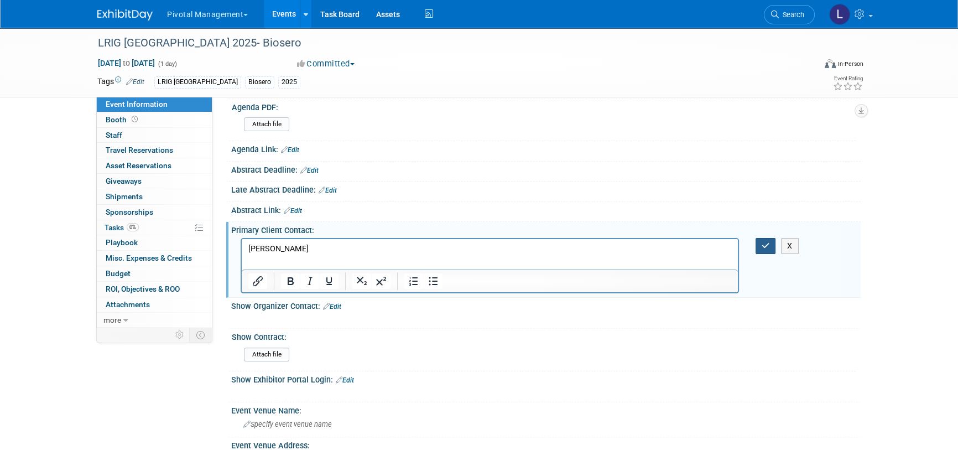
click at [765, 246] on icon "button" at bounding box center [766, 246] width 8 height 8
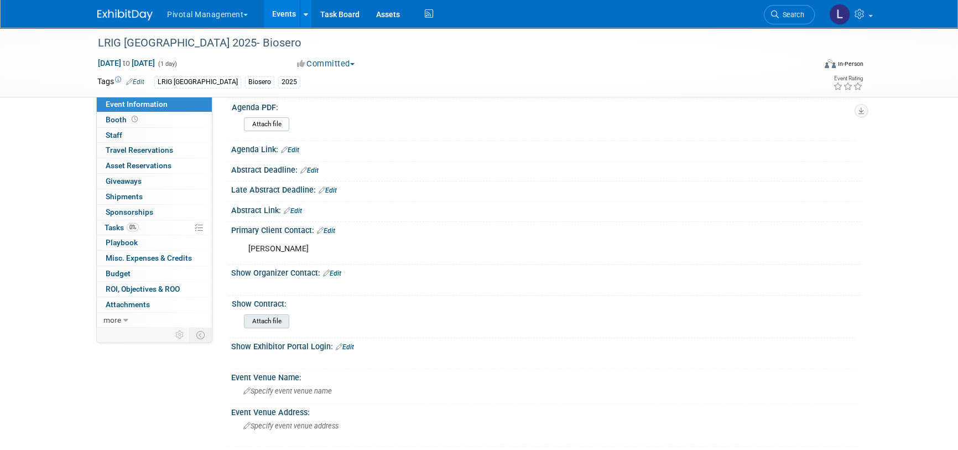
click at [268, 318] on input "file" at bounding box center [213, 321] width 151 height 13
click at [280, 318] on input "file" at bounding box center [213, 321] width 151 height 13
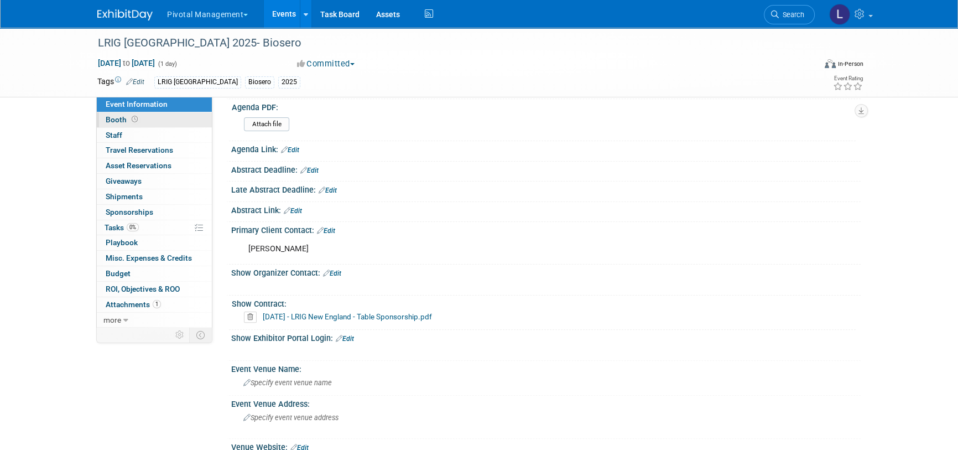
click at [128, 113] on link "Booth" at bounding box center [154, 119] width 115 height 15
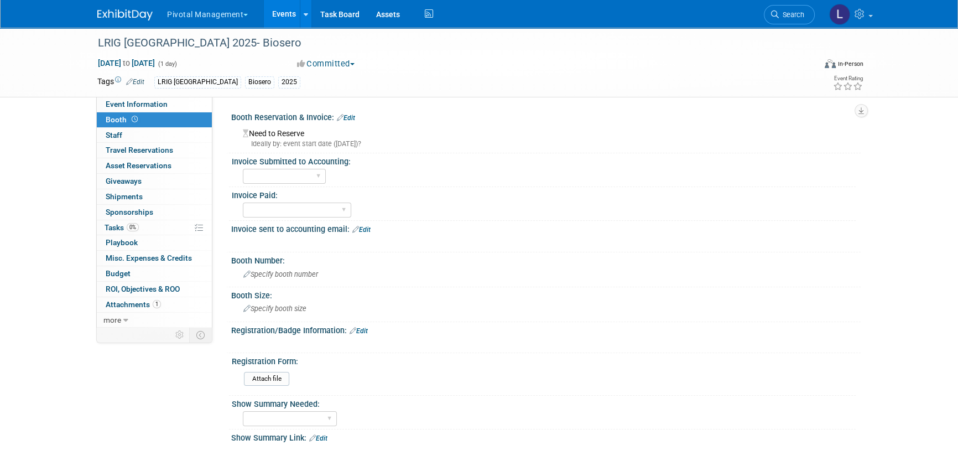
click at [354, 117] on link "Edit" at bounding box center [346, 118] width 18 height 8
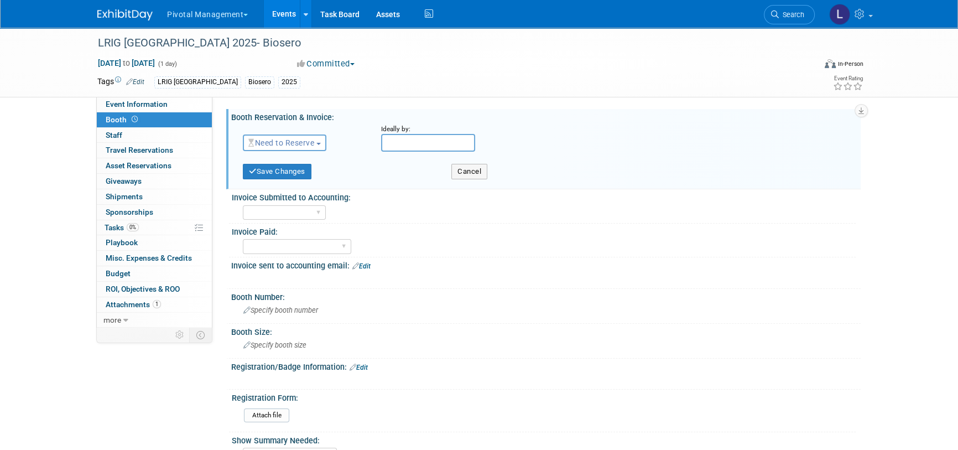
click at [314, 141] on span "Need to Reserve" at bounding box center [281, 142] width 66 height 9
click at [302, 172] on link "Reserved" at bounding box center [302, 176] width 118 height 15
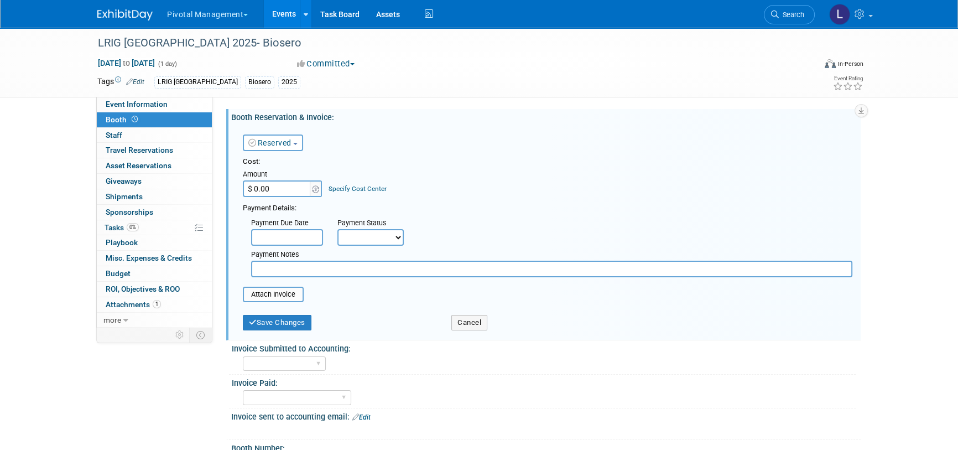
click at [293, 183] on input "$ 0.00" at bounding box center [277, 188] width 69 height 17
drag, startPoint x: 291, startPoint y: 186, endPoint x: 251, endPoint y: 186, distance: 39.8
click at [251, 186] on input "$ 0.00" at bounding box center [277, 188] width 69 height 17
type input "$ 1,602.45"
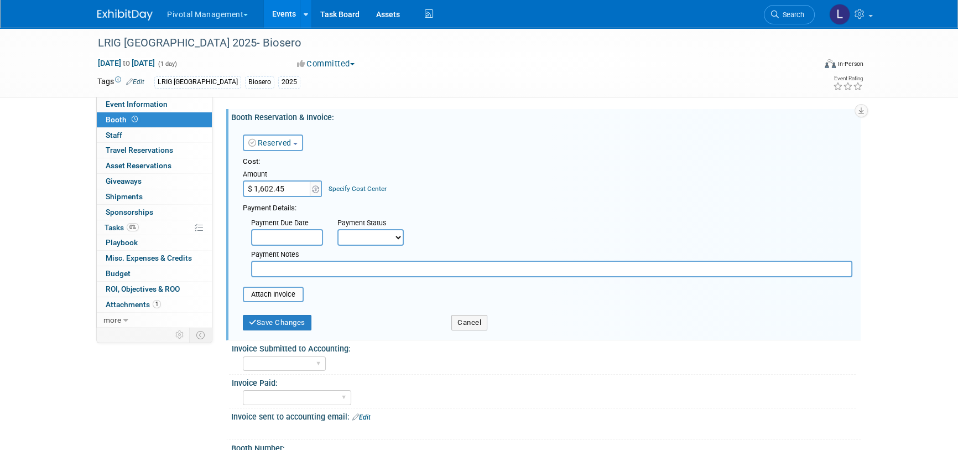
click at [286, 239] on input "text" at bounding box center [287, 237] width 72 height 17
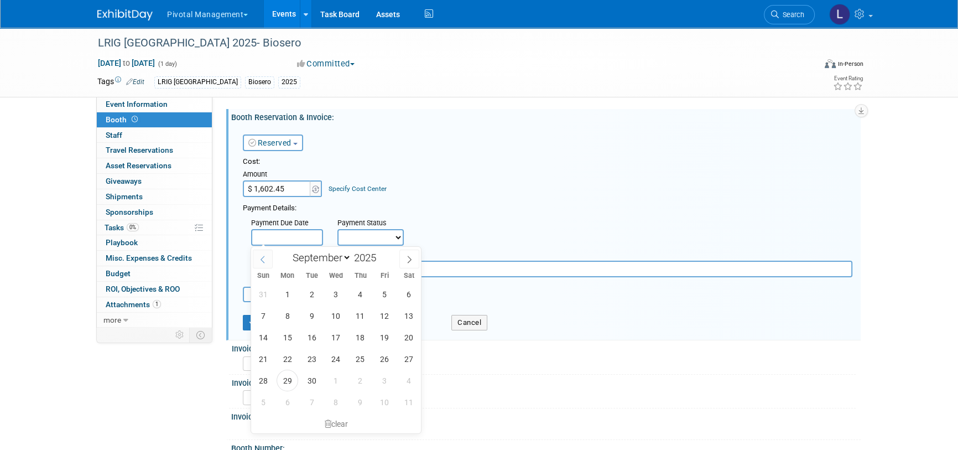
click at [266, 259] on icon at bounding box center [263, 260] width 8 height 8
select select "5"
click at [320, 330] on span "17" at bounding box center [312, 337] width 22 height 22
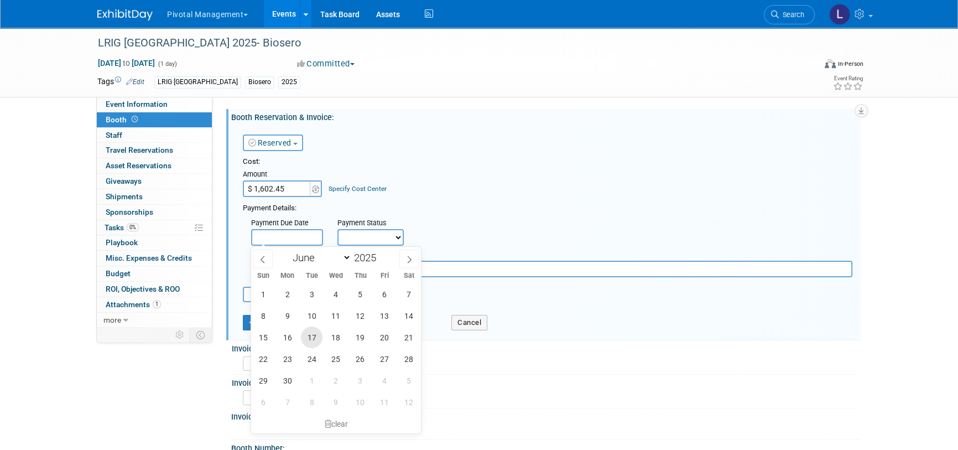
type input "Jun 17, 2025"
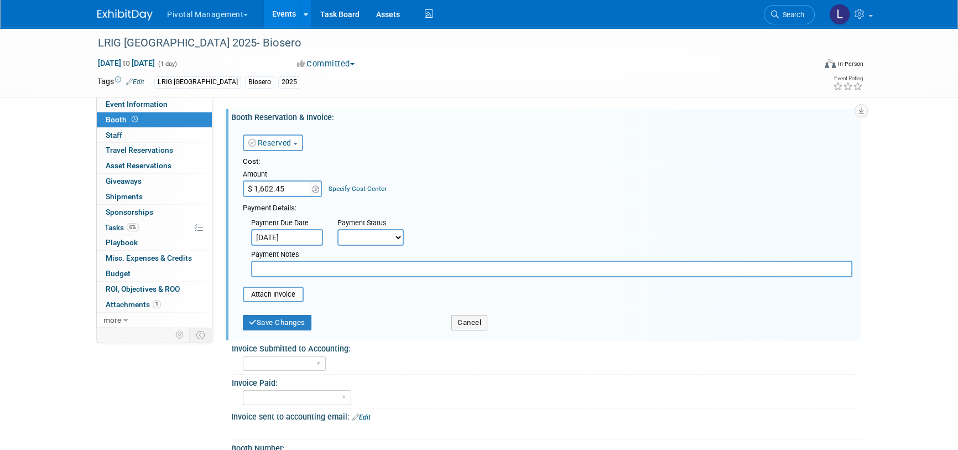
click at [364, 240] on select "Not Paid Yet Partially Paid Paid in Full" at bounding box center [371, 237] width 66 height 17
select select "1"
click at [338, 229] on select "Not Paid Yet Partially Paid Paid in Full" at bounding box center [371, 237] width 66 height 17
click at [325, 266] on input "text" at bounding box center [551, 269] width 601 height 17
type input "Hayley's CC"
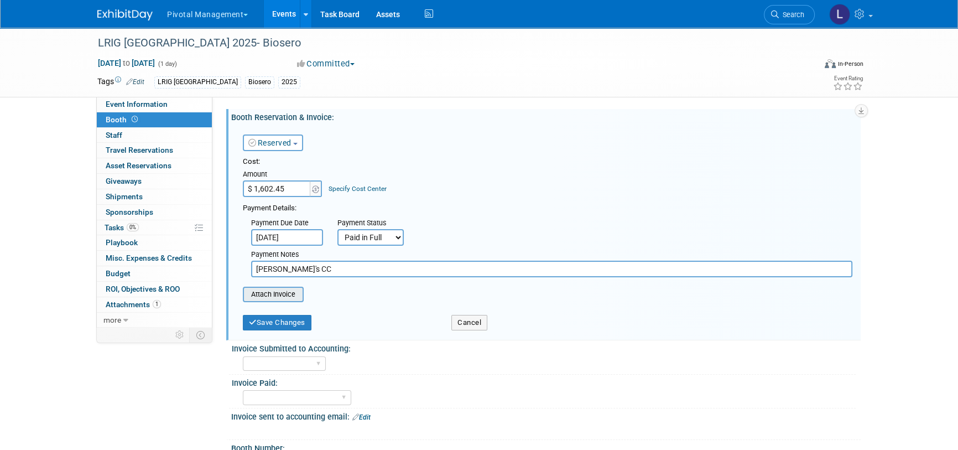
click at [294, 288] on input "file" at bounding box center [237, 294] width 132 height 13
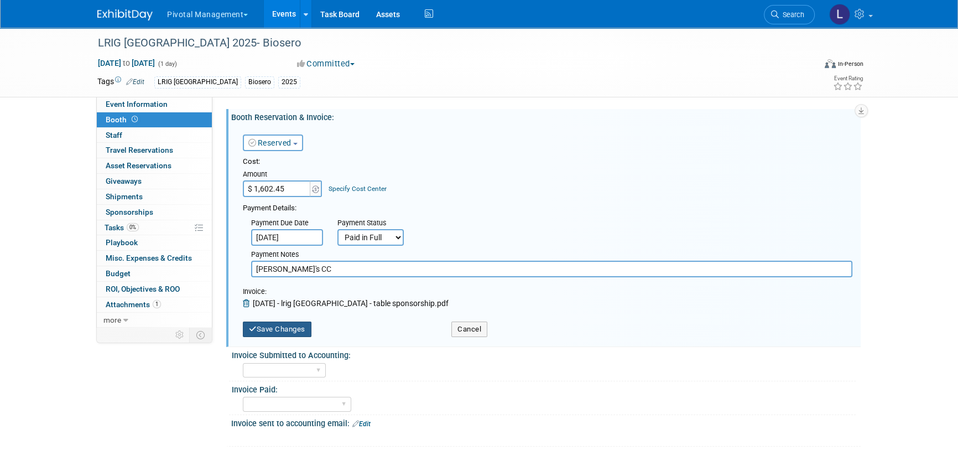
click at [304, 327] on button "Save Changes" at bounding box center [277, 328] width 69 height 15
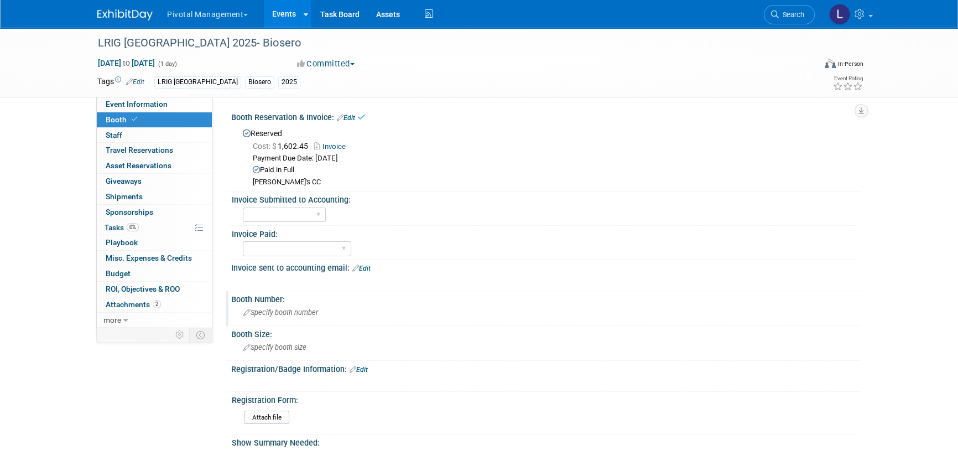
click at [276, 311] on span "Specify booth number" at bounding box center [280, 312] width 75 height 8
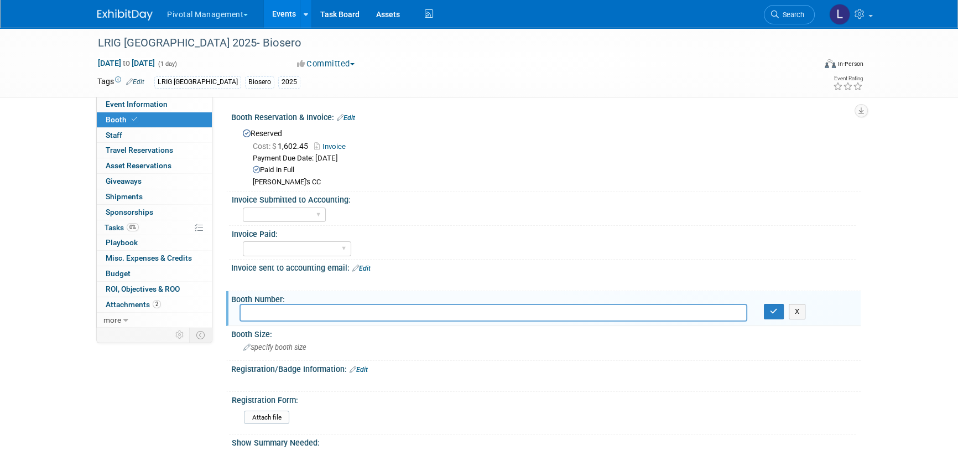
type input "T"
type input "Booth #27"
click at [277, 343] on span "Specify booth size" at bounding box center [274, 347] width 63 height 8
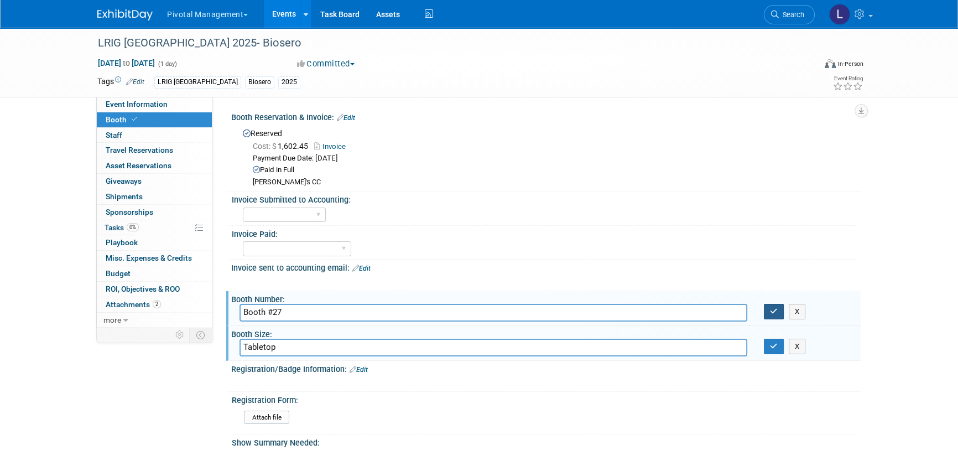
type input "Tabletop"
click at [774, 315] on button "button" at bounding box center [774, 311] width 20 height 15
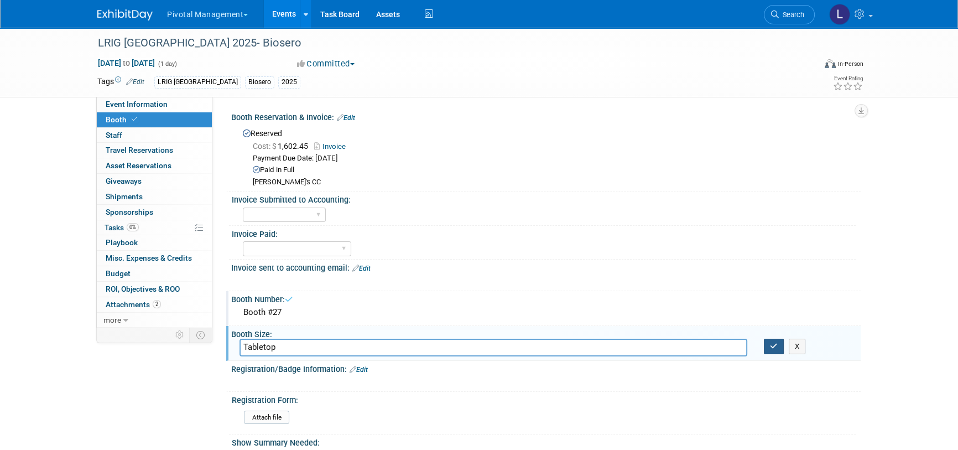
click at [772, 339] on button "button" at bounding box center [774, 346] width 20 height 15
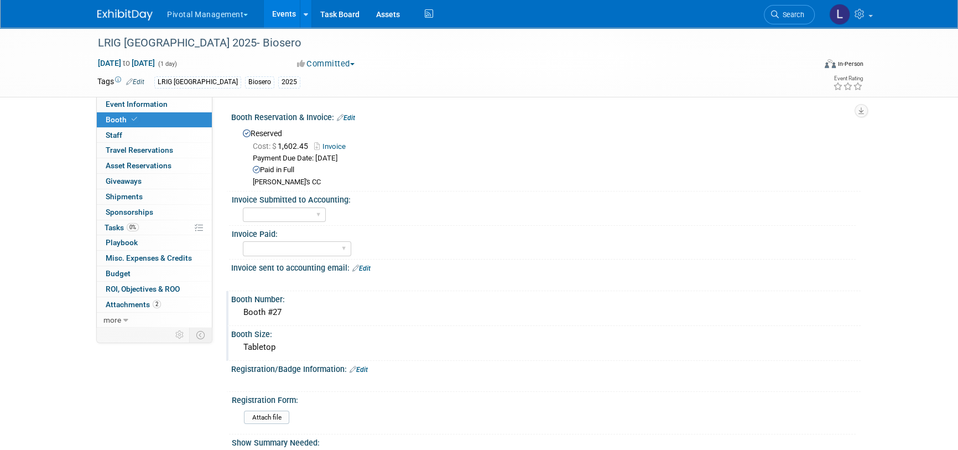
click at [366, 369] on link "Edit" at bounding box center [359, 370] width 18 height 8
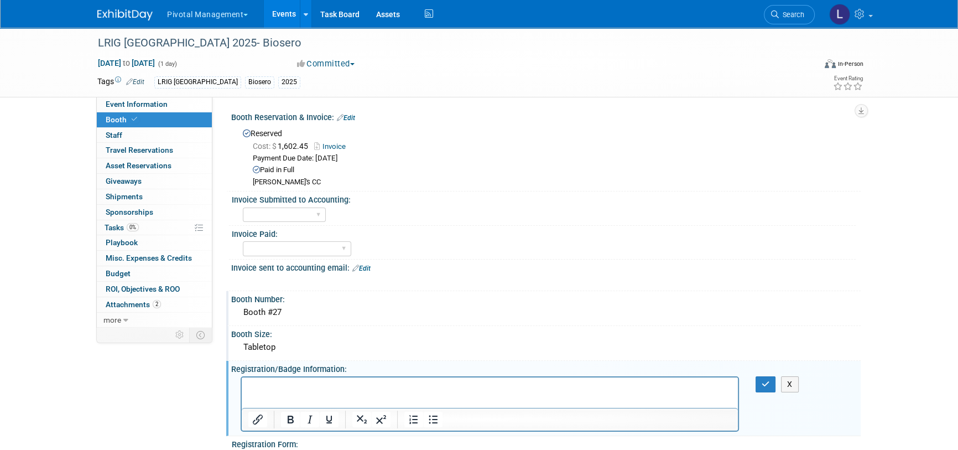
paste body "Rich Text Area. Press ALT-0 for help."
drag, startPoint x: 649, startPoint y: 386, endPoint x: 266, endPoint y: 378, distance: 382.4
click at [267, 378] on html "https://www.eventbrite.com/e/2025-lrig-new-england-fall-seminar-and-exhibition-…" at bounding box center [490, 384] width 496 height 15
click at [122, 100] on span "Event Information" at bounding box center [137, 104] width 62 height 9
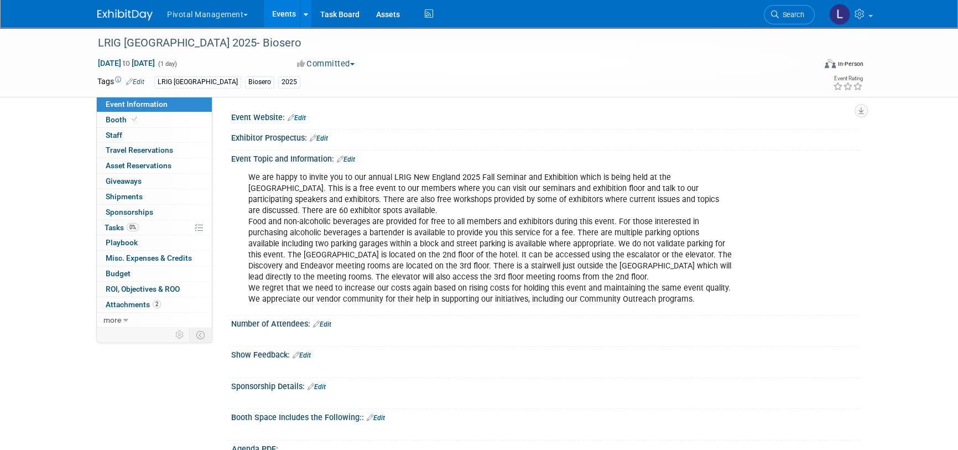
click at [302, 116] on link "Edit" at bounding box center [297, 118] width 18 height 8
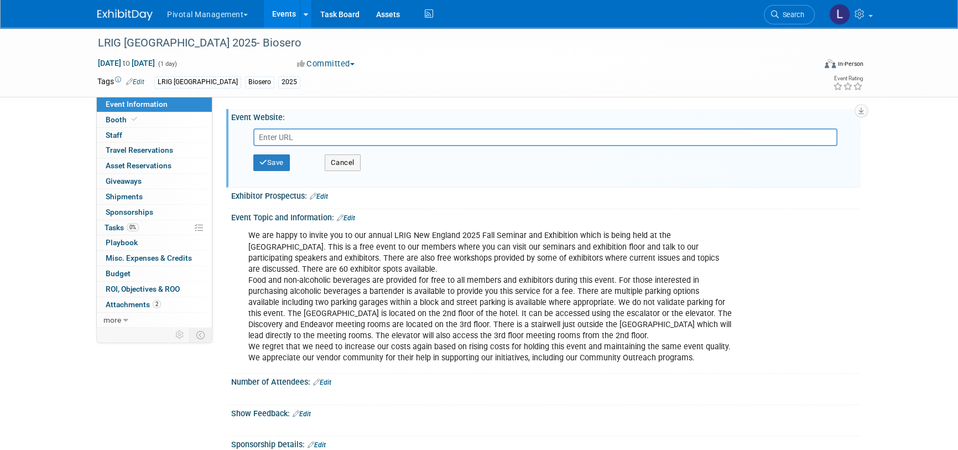
copy p "https://www.eventbrite.com/e/2025-lrig-new-england-fall-seminar-and-exhibition-…"
click at [397, 131] on input "text" at bounding box center [545, 137] width 584 height 18
click at [556, 144] on input "https://www.eventbrite.com/e/2025-lrig-new-england-fall-seminar-and-exhibition-…" at bounding box center [545, 137] width 584 height 18
drag, startPoint x: 626, startPoint y: 138, endPoint x: 79, endPoint y: 132, distance: 546.7
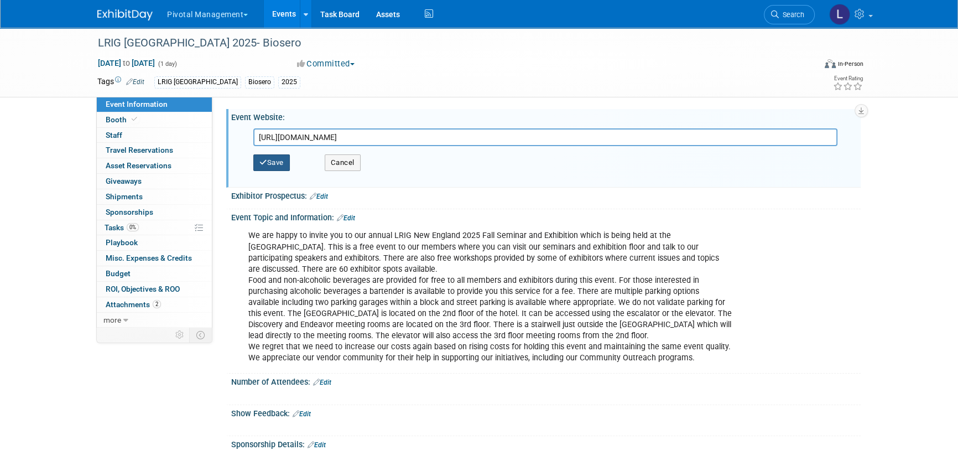
type input "https://new-england.lrig.org/events/"
click at [265, 157] on button "Save" at bounding box center [271, 162] width 37 height 17
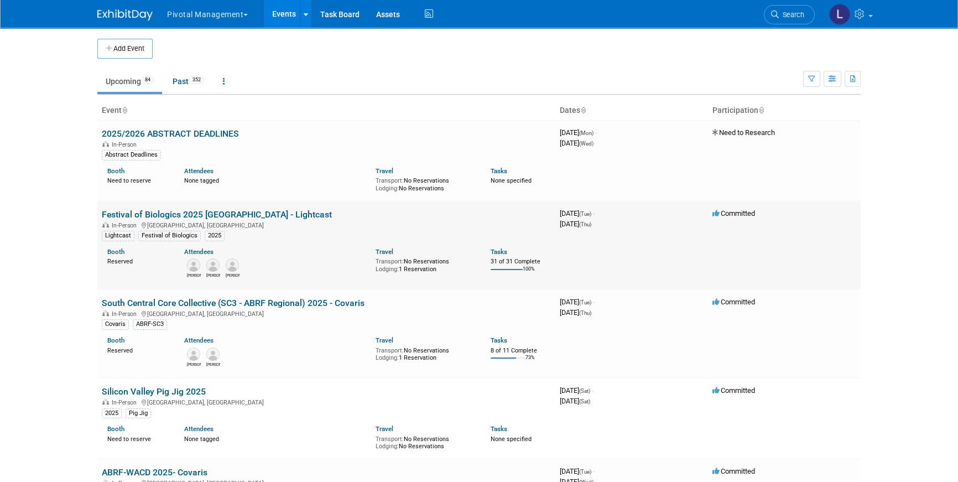
click at [201, 214] on link "Festival of Biologics 2025 [GEOGRAPHIC_DATA] - Lightcast" at bounding box center [217, 214] width 230 height 11
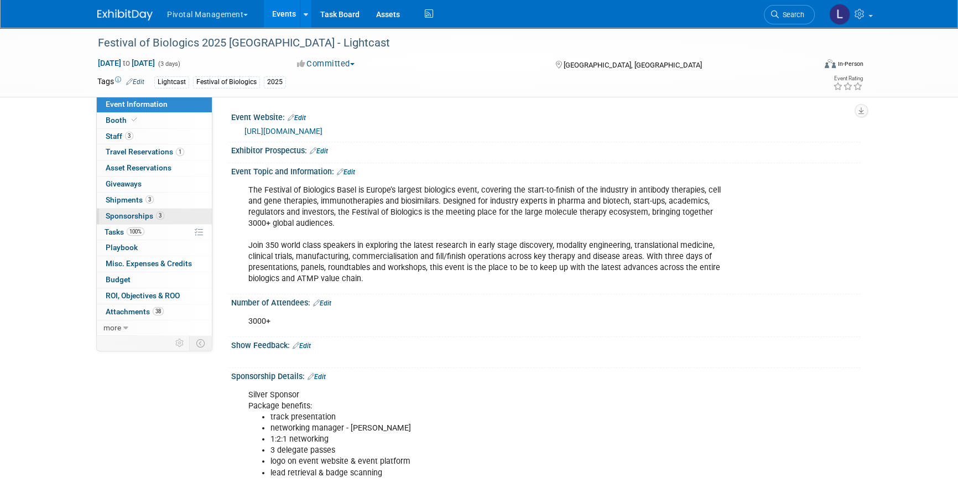
click at [120, 216] on span "Sponsorships 3" at bounding box center [135, 215] width 59 height 9
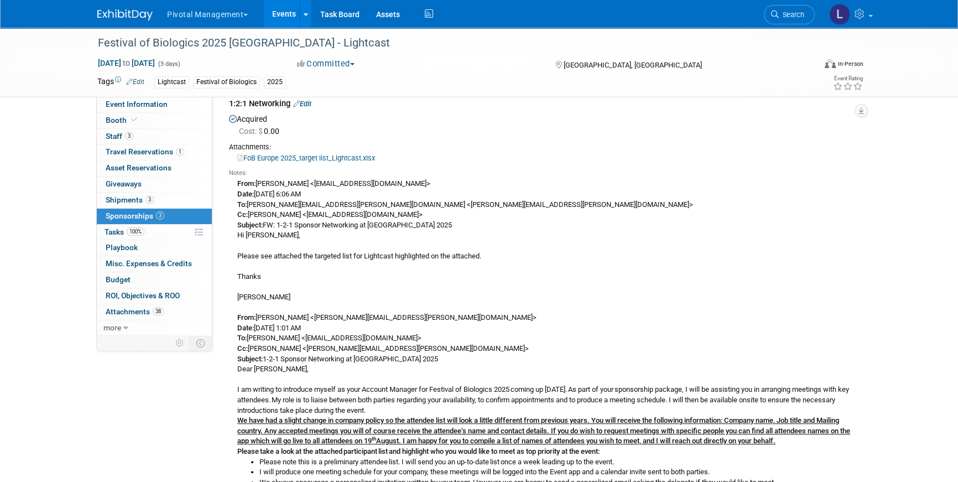
scroll to position [758, 0]
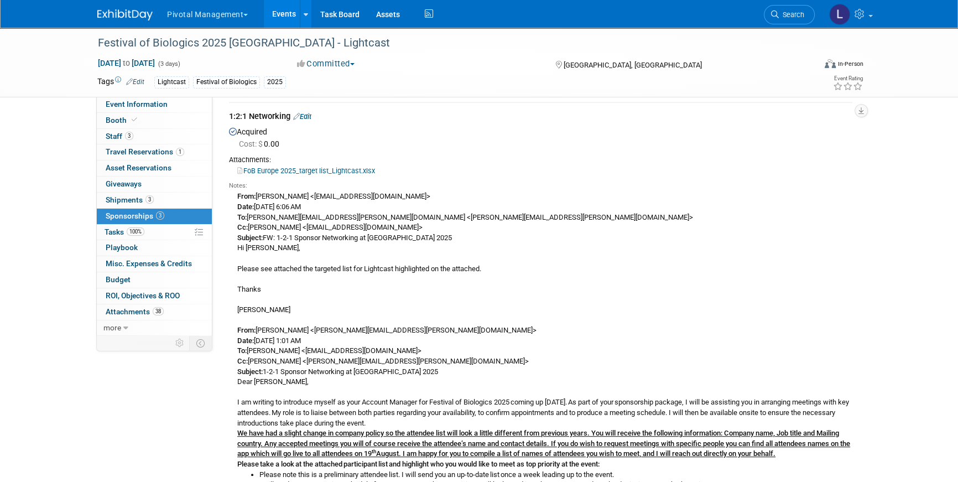
click at [310, 121] on link "Edit" at bounding box center [302, 116] width 18 height 8
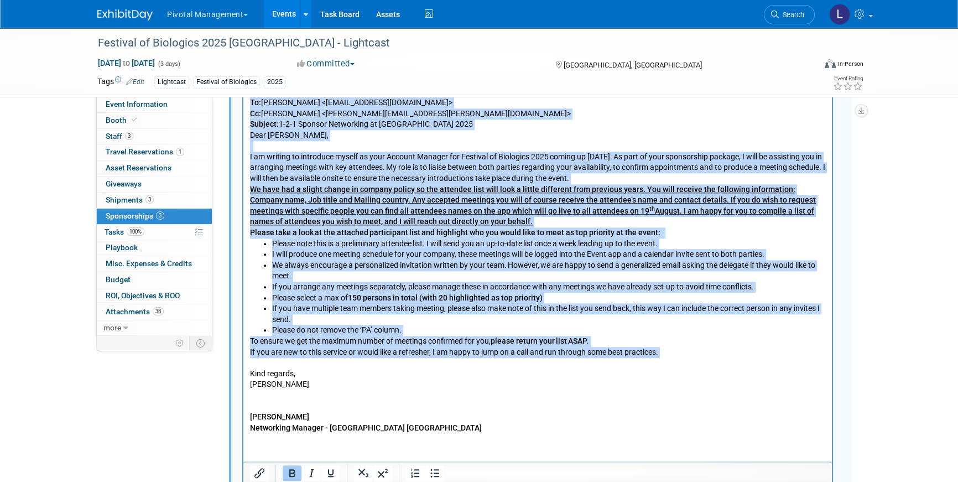
scroll to position [1420, 0]
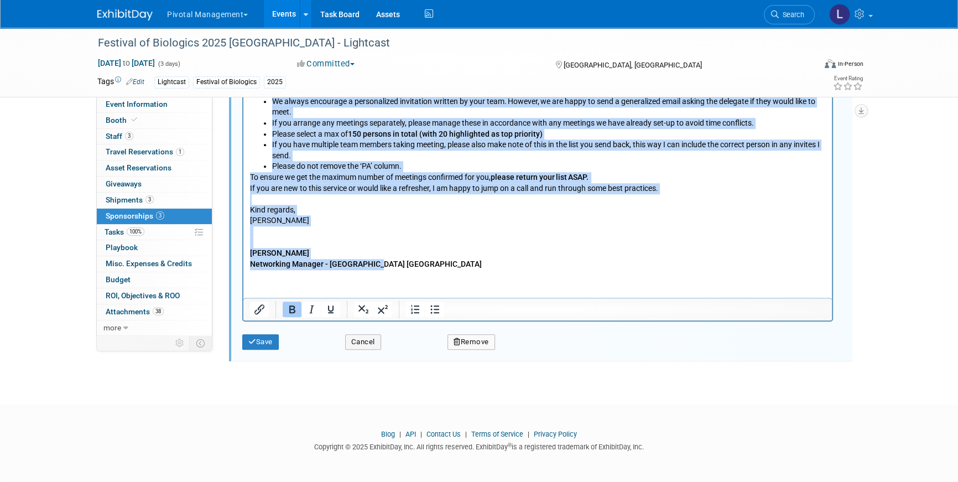
drag, startPoint x: 251, startPoint y: -224, endPoint x: 533, endPoint y: 482, distance: 759.6
click at [533, 270] on html "From: Valerie Weld <vweld@pivotalmgt.com> Date: Thursday, August 21, 2025 at 6:…" at bounding box center [537, 18] width 589 height 503
click at [413, 238] on p "To ensure we get the maximum number of meetings confirmed for you,  please retu…" at bounding box center [538, 221] width 576 height 97
drag, startPoint x: 309, startPoint y: 226, endPoint x: 828, endPoint y: -151, distance: 641.7
click at [248, 28] on html "From: Valerie Weld <vweld@pivotalmgt.com> Date: Thursday, August 21, 2025 at 6:…" at bounding box center [537, 18] width 589 height 503
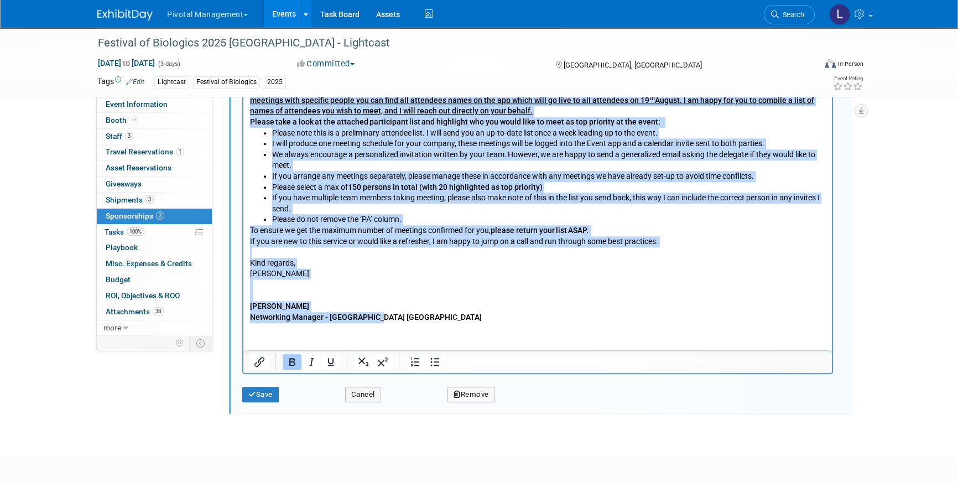
scroll to position [1417, 0]
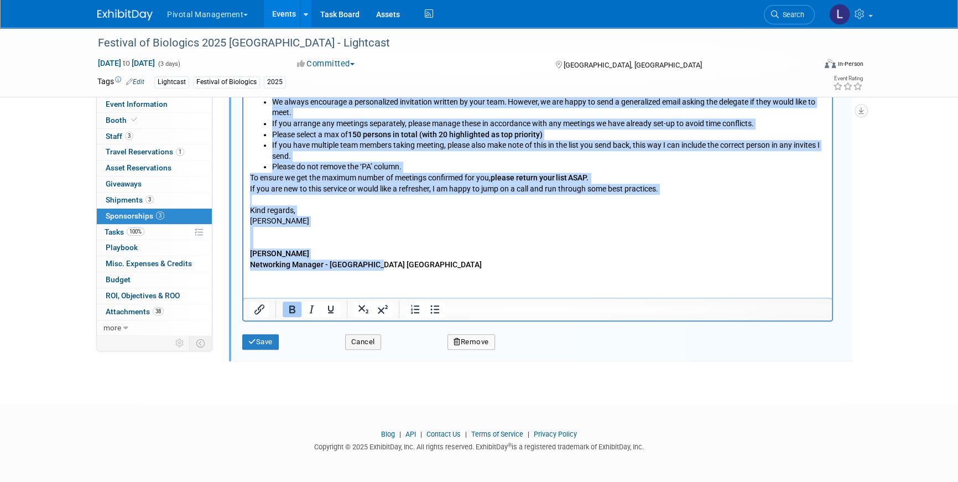
drag, startPoint x: 255, startPoint y: -224, endPoint x: 686, endPoint y: 185, distance: 594.1
click at [686, 185] on body "From: Valerie Weld <vweld@pivotalmgt.com> Date: Thursday, August 21, 2025 at 6:…" at bounding box center [538, 21] width 577 height 499
paste body "Rich Text Area. Press ALT-0 for help."
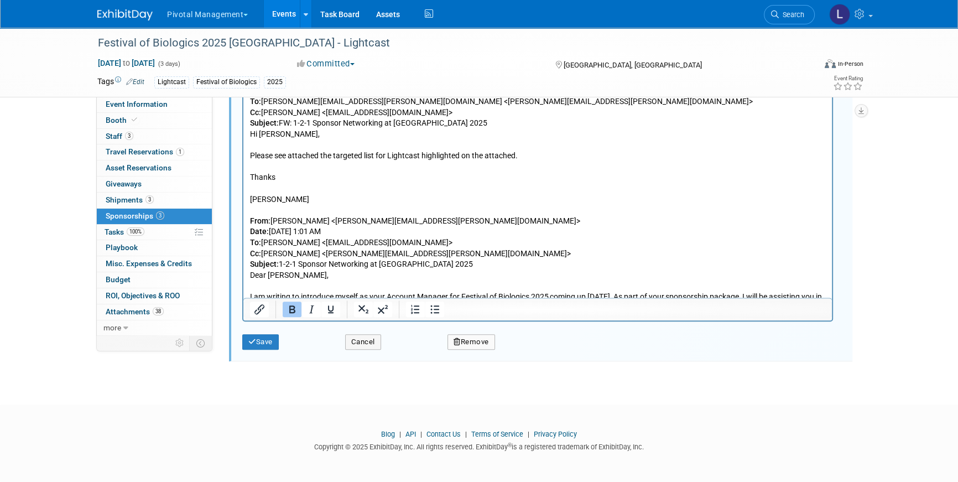
scroll to position [1117, 0]
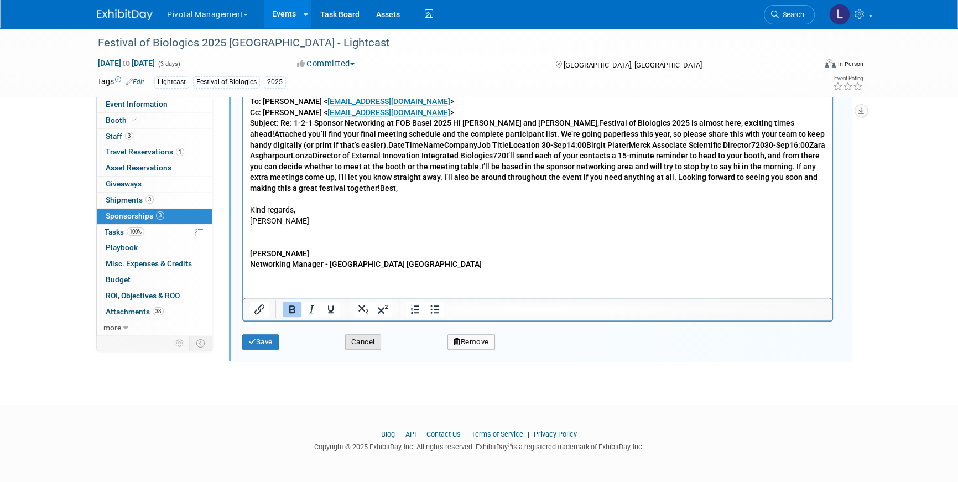
click at [350, 347] on button "Cancel" at bounding box center [363, 341] width 36 height 15
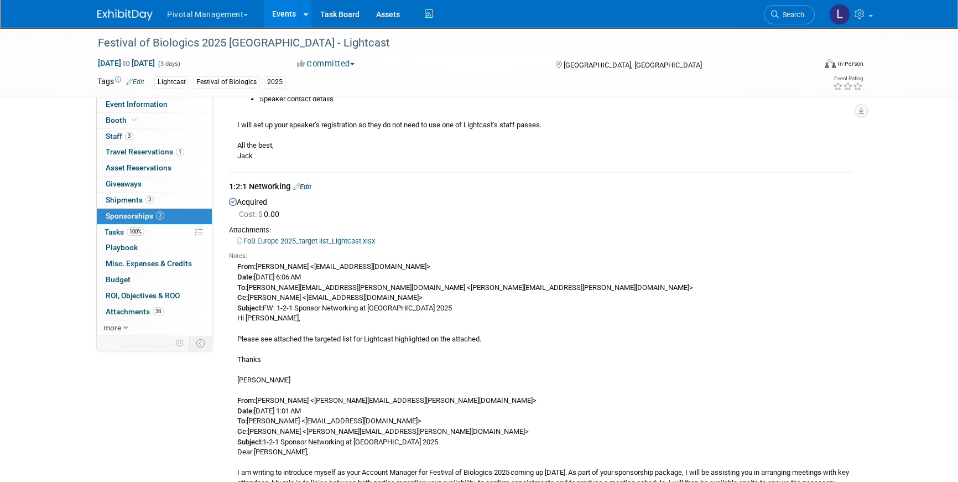
scroll to position [657, 0]
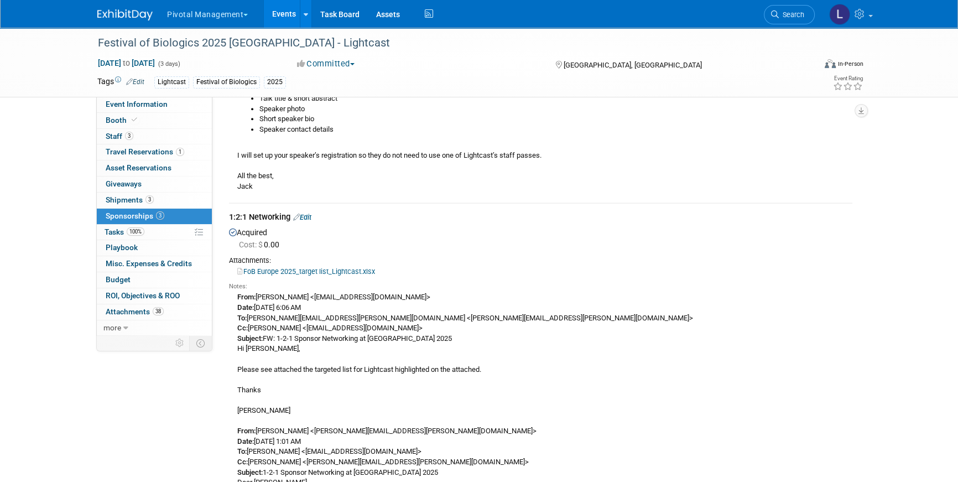
click at [313, 223] on div "1:2:1 Networking Edit" at bounding box center [541, 218] width 624 height 14
click at [312, 221] on link "Edit" at bounding box center [302, 217] width 18 height 8
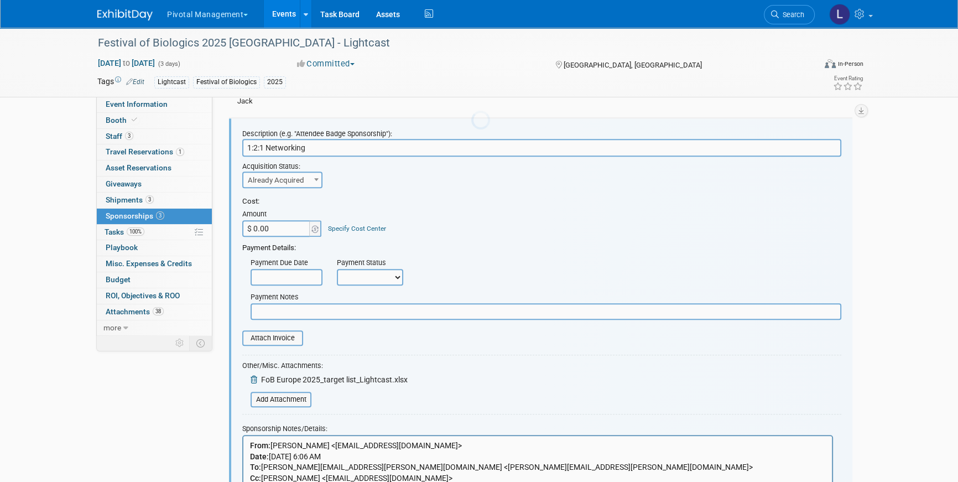
scroll to position [0, 0]
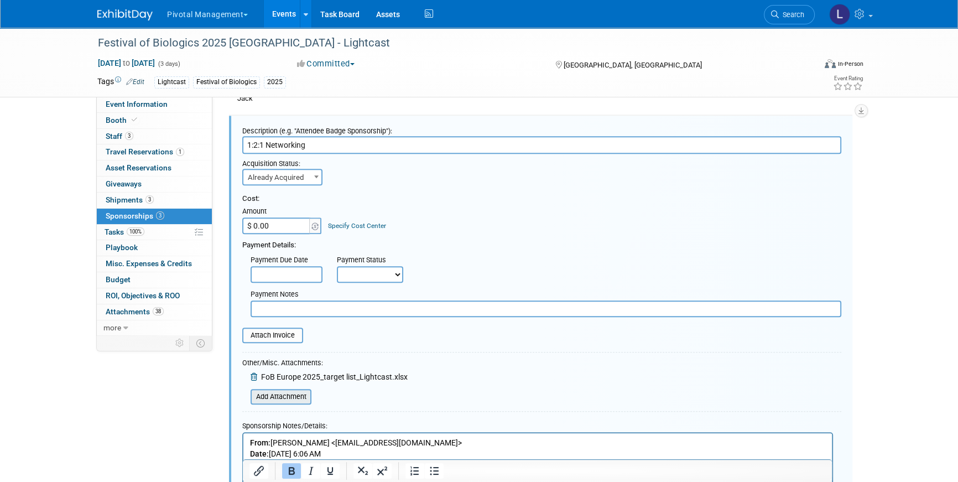
click at [294, 403] on input "file" at bounding box center [245, 396] width 132 height 13
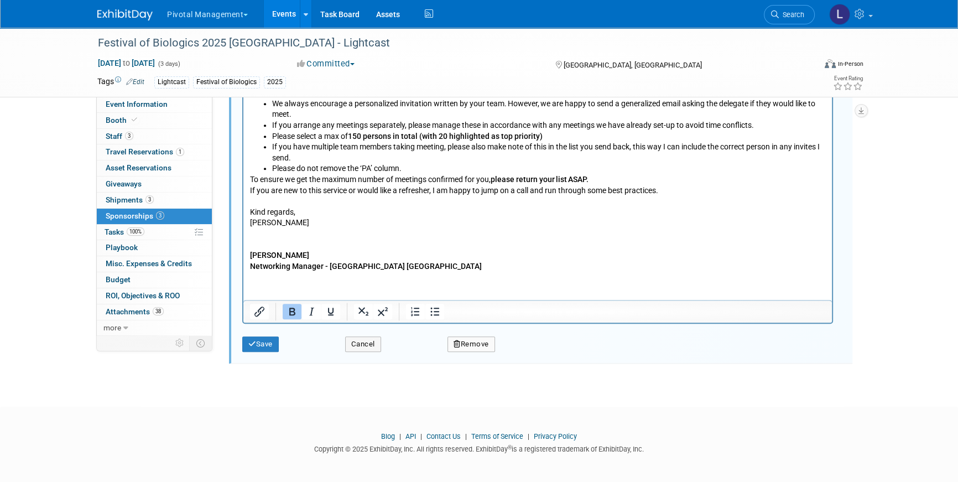
scroll to position [1436, 0]
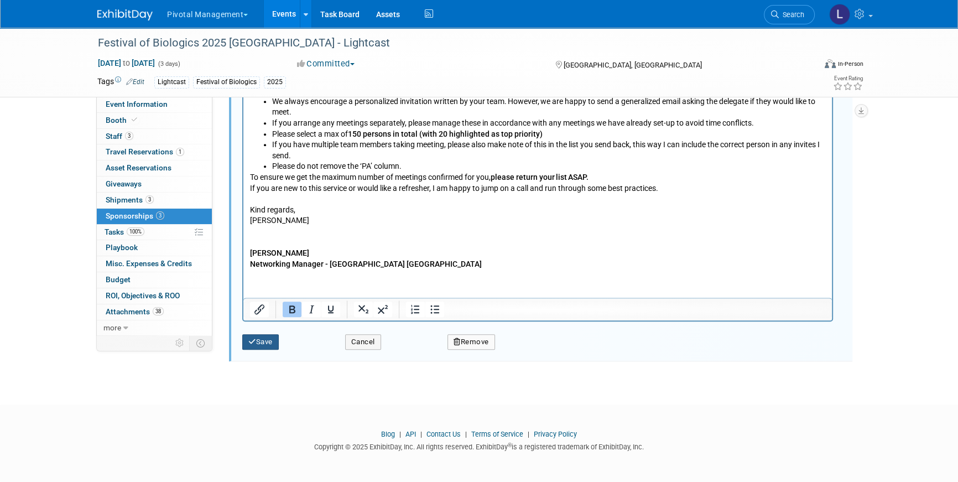
click at [267, 343] on button "Save" at bounding box center [260, 341] width 37 height 15
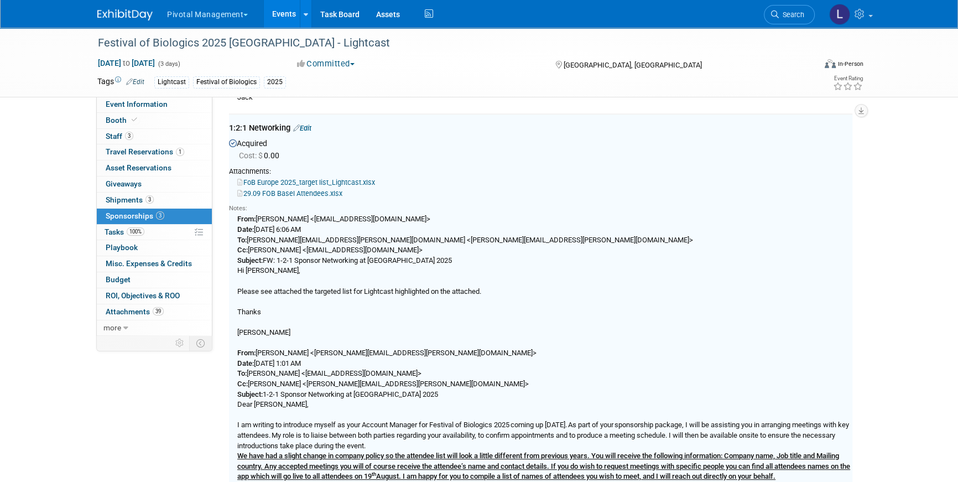
scroll to position [745, 0]
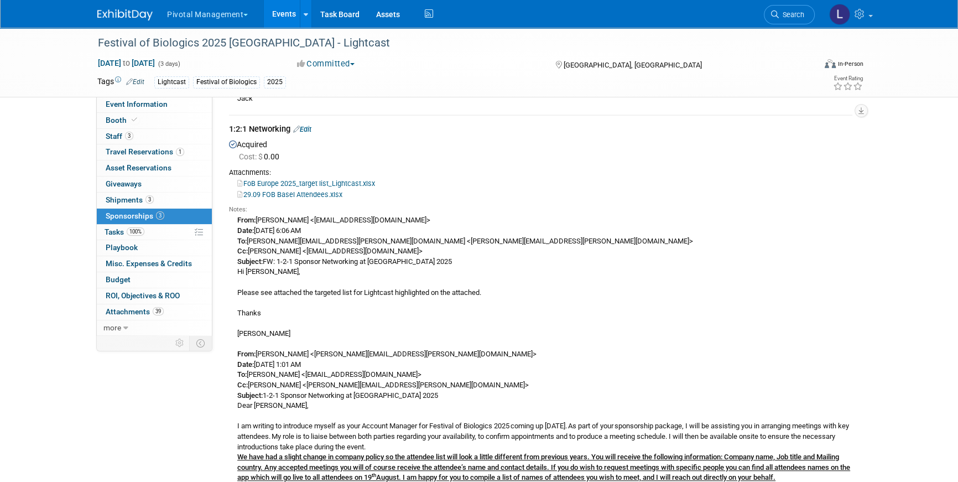
click at [787, 18] on span "Search" at bounding box center [791, 15] width 25 height 8
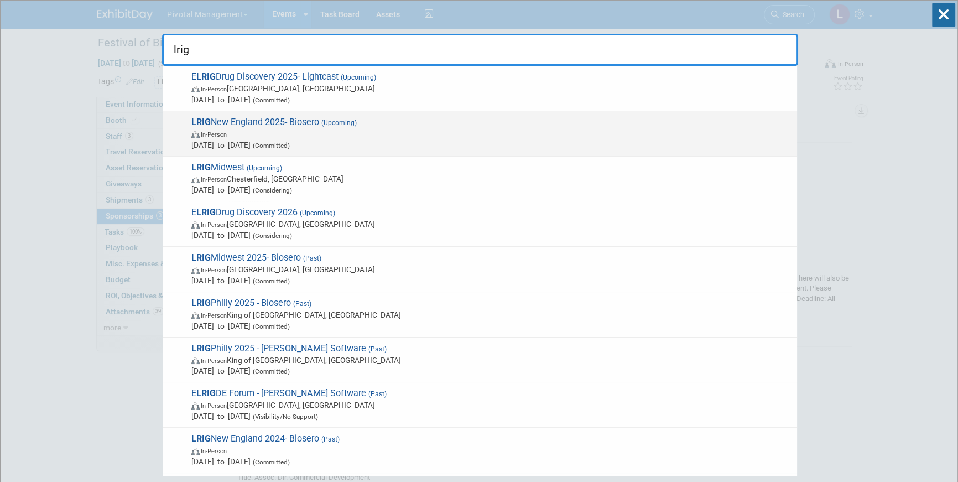
type input "lrig"
click at [202, 141] on span "Oct 28, 2025 to Oct 28, 2025 (Committed)" at bounding box center [491, 144] width 600 height 11
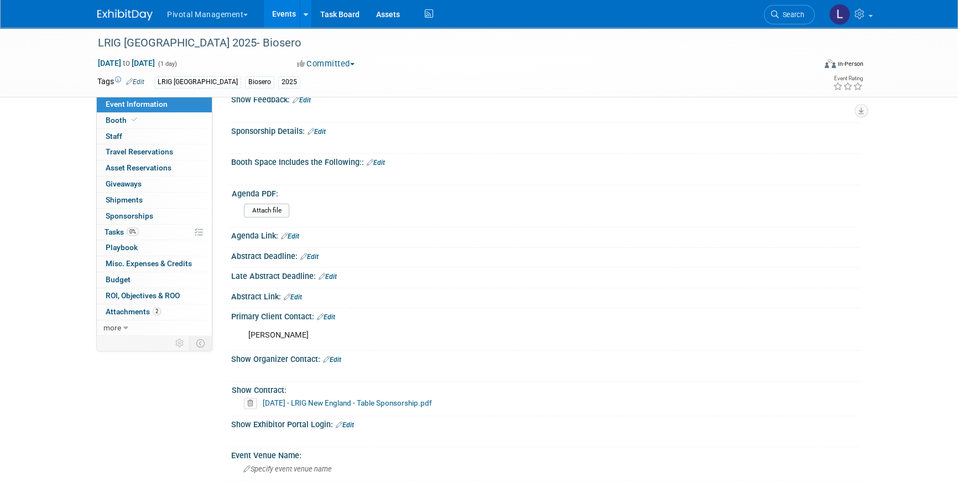
scroll to position [266, 0]
click at [385, 163] on link "Edit" at bounding box center [376, 164] width 18 height 8
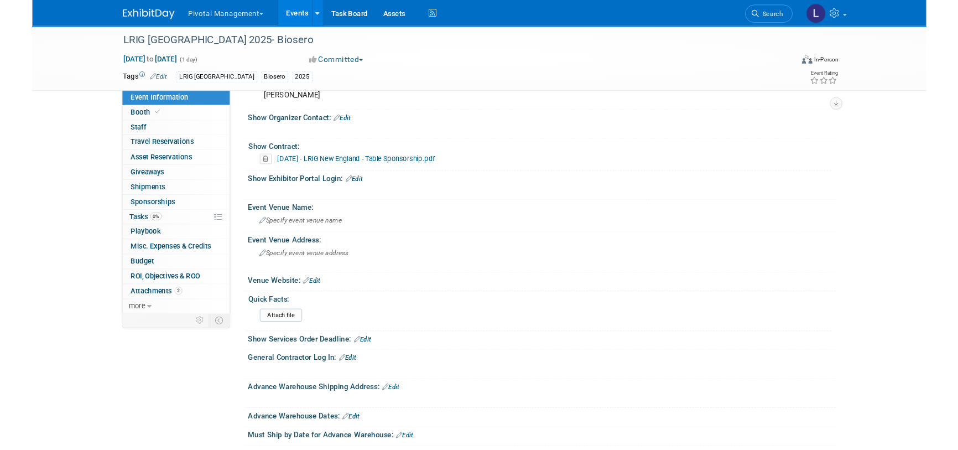
scroll to position [573, 0]
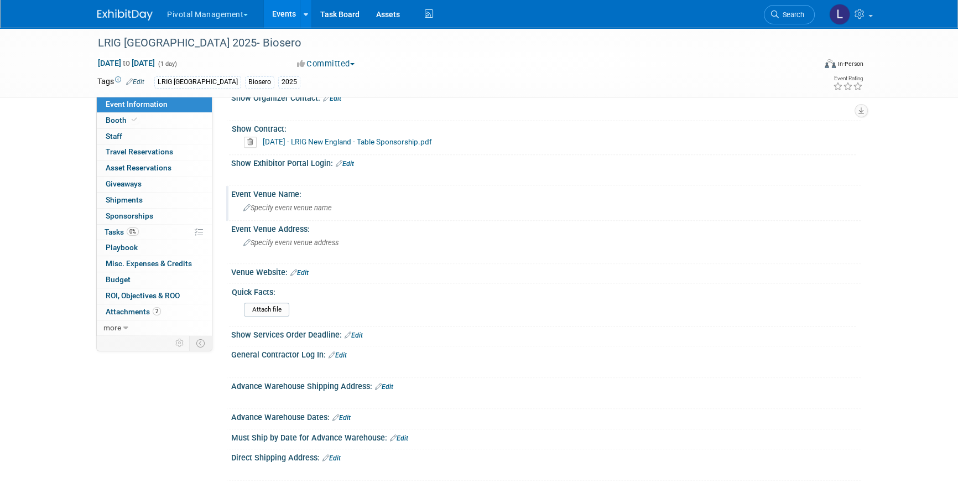
click at [260, 207] on span "Specify event venue name" at bounding box center [287, 208] width 89 height 8
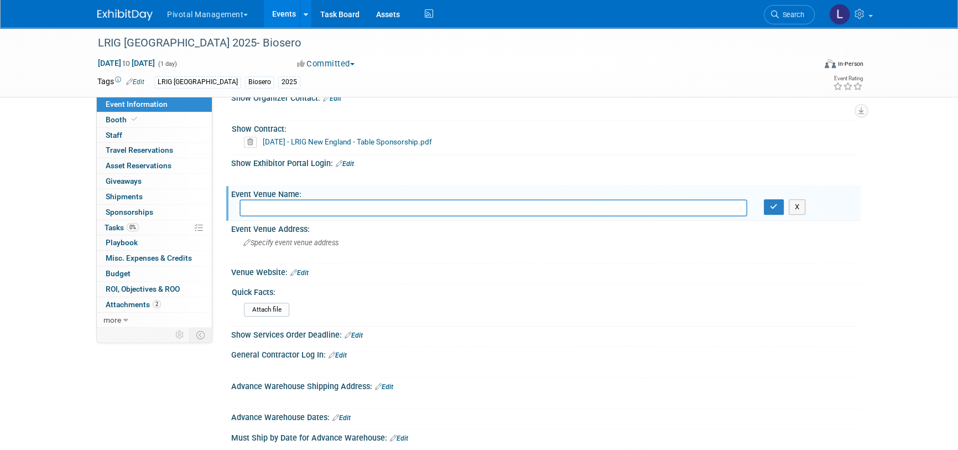
click at [269, 201] on input "text" at bounding box center [494, 207] width 508 height 17
paste input "Boston Marriott [GEOGRAPHIC_DATA]"
type input "Boston Marriott [GEOGRAPHIC_DATA]"
click at [781, 202] on button "button" at bounding box center [774, 206] width 20 height 15
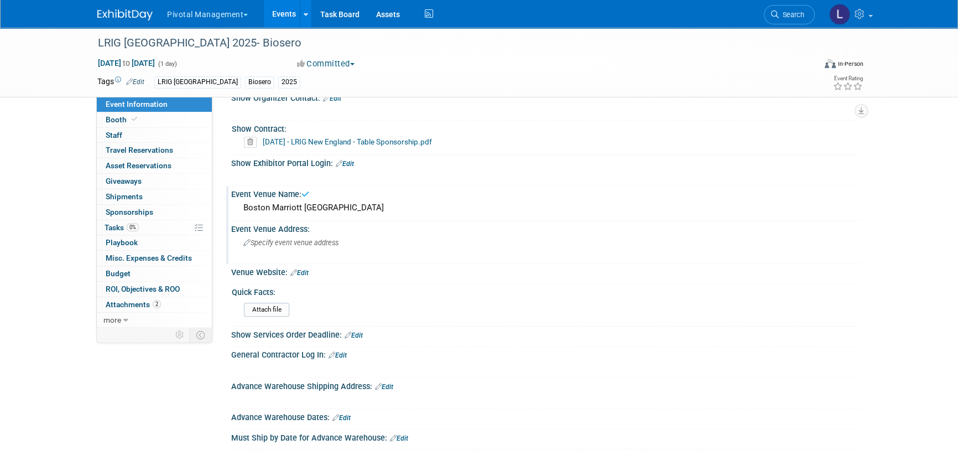
click at [334, 243] on span "Specify event venue address" at bounding box center [290, 242] width 95 height 8
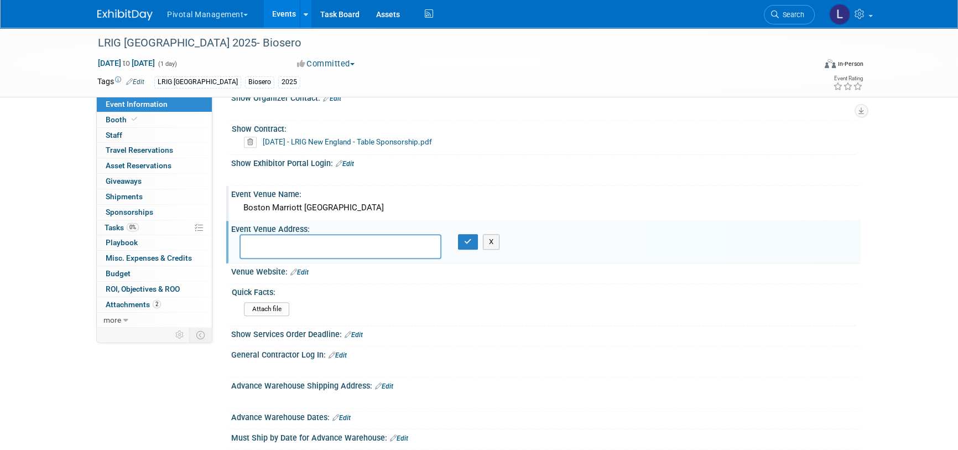
paste textarea "[STREET_ADDRESS]"
click at [295, 240] on textarea "[STREET_ADDRESS]" at bounding box center [341, 246] width 202 height 25
type textarea "[STREET_ADDRESS]"
click at [469, 240] on icon "button" at bounding box center [468, 241] width 8 height 7
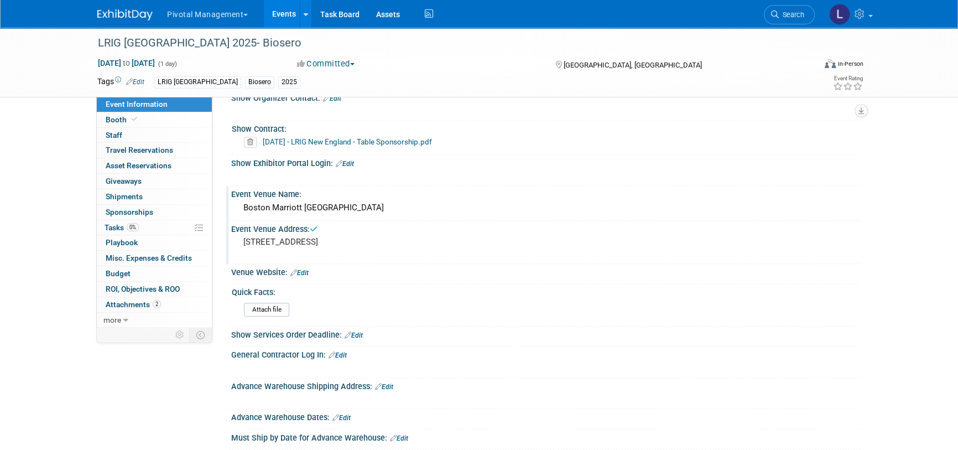
click at [303, 269] on link "Edit" at bounding box center [299, 273] width 18 height 8
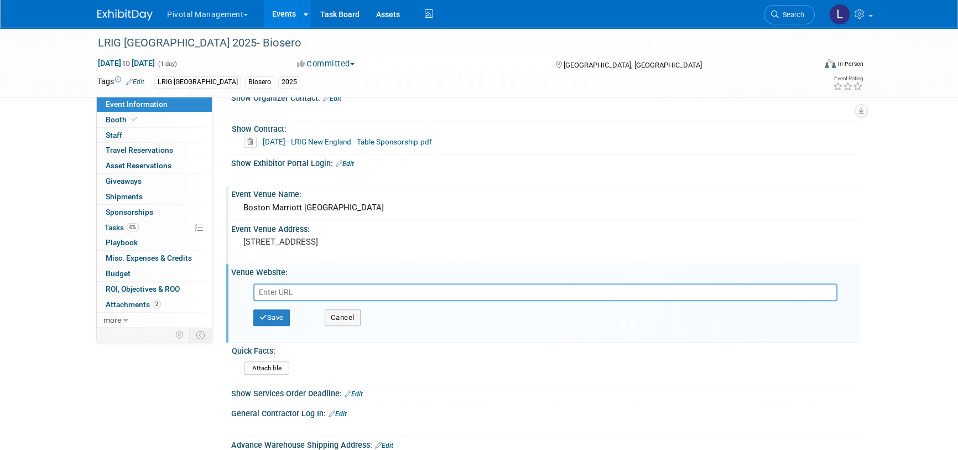
paste input "[URL][DOMAIN_NAME]"
type input "[URL][DOMAIN_NAME]"
click at [282, 311] on button "Save" at bounding box center [271, 317] width 37 height 17
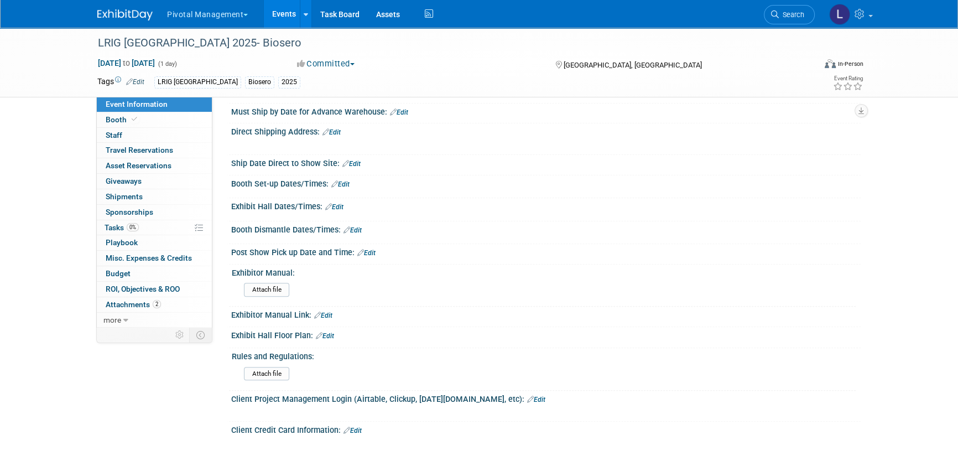
scroll to position [922, 0]
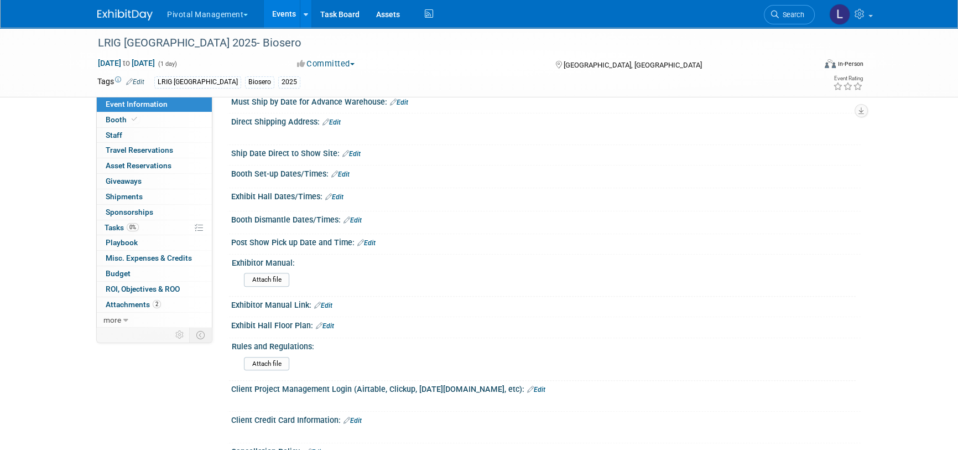
click at [340, 201] on link "Edit" at bounding box center [334, 197] width 18 height 8
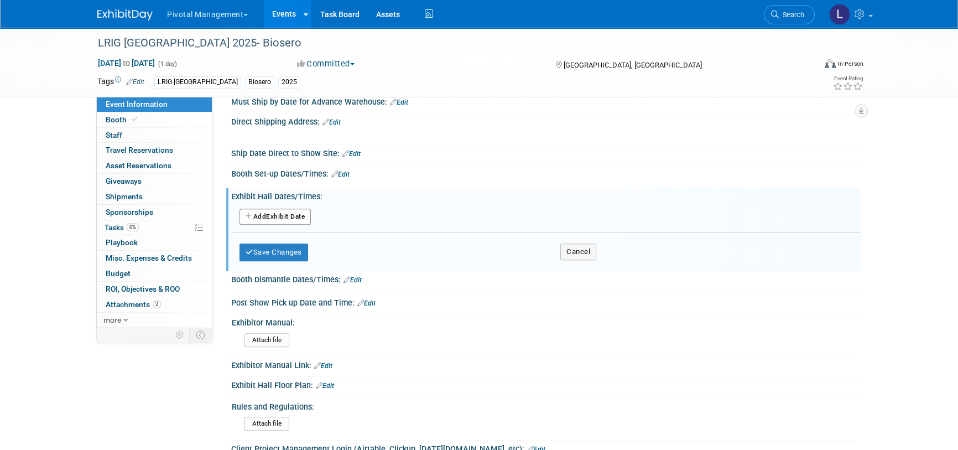
click at [274, 225] on button "Add Another Exhibit Date" at bounding box center [275, 217] width 71 height 17
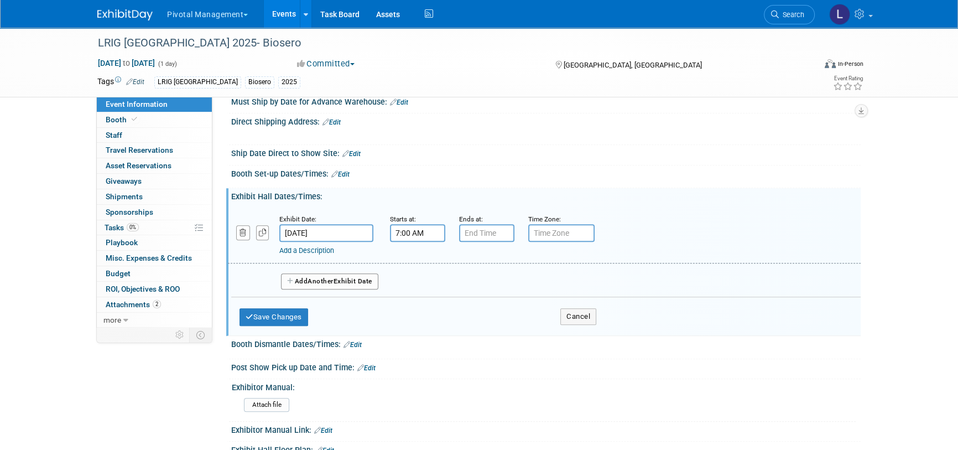
click at [417, 242] on input "7:00 AM" at bounding box center [417, 233] width 55 height 18
click at [418, 293] on span "07" at bounding box center [416, 283] width 21 height 20
click at [447, 275] on td "01" at bounding box center [445, 260] width 35 height 30
click at [505, 293] on button "AM" at bounding box center [513, 283] width 20 height 19
type input "1:00 PM"
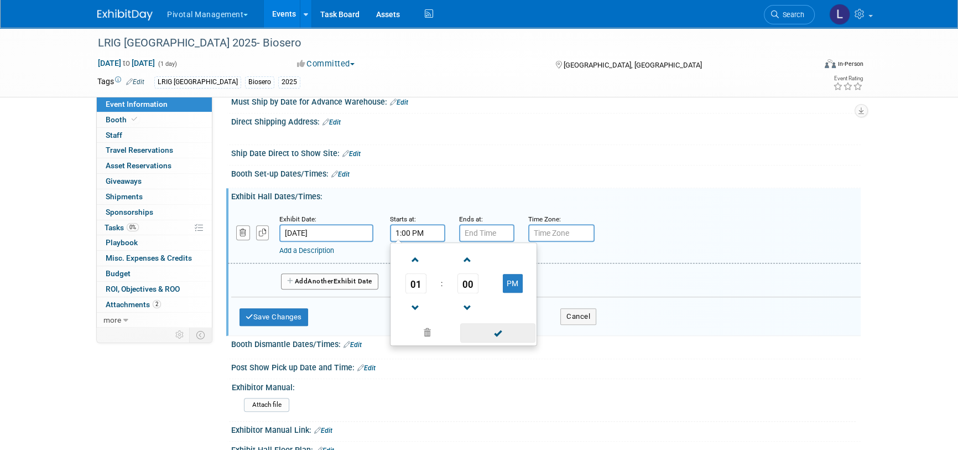
click at [511, 343] on span at bounding box center [497, 332] width 75 height 19
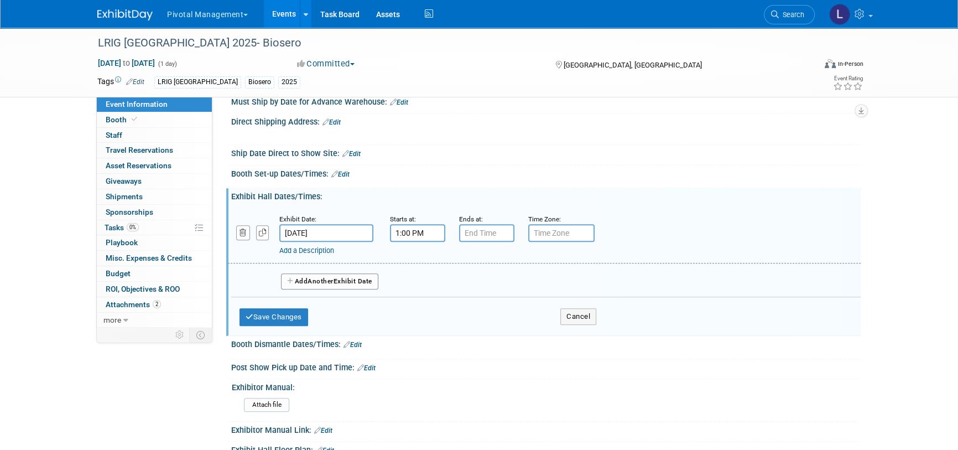
type input "7:00 PM"
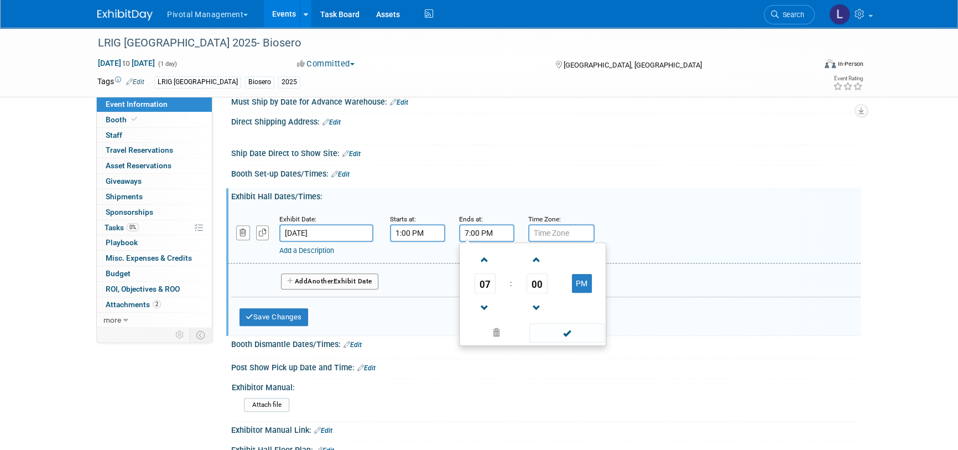
click at [483, 242] on input "7:00 PM" at bounding box center [486, 233] width 55 height 18
click at [487, 293] on span "07" at bounding box center [485, 283] width 21 height 20
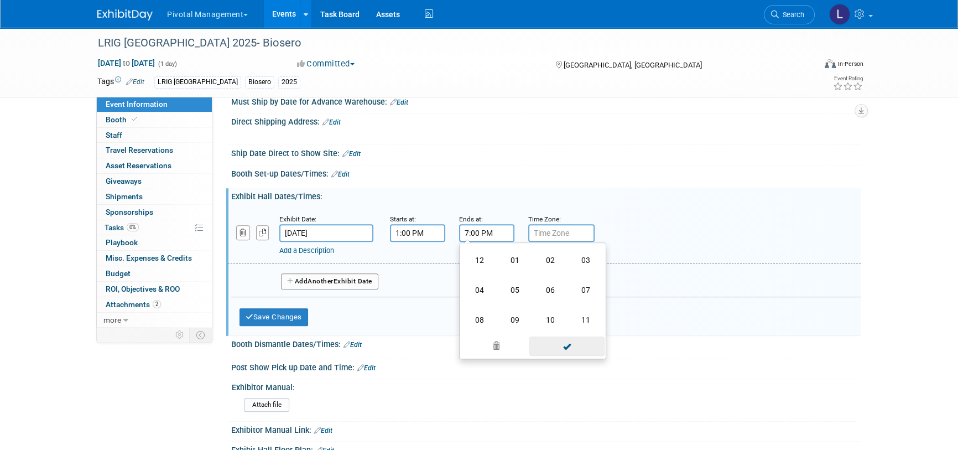
click at [578, 356] on span at bounding box center [567, 345] width 75 height 19
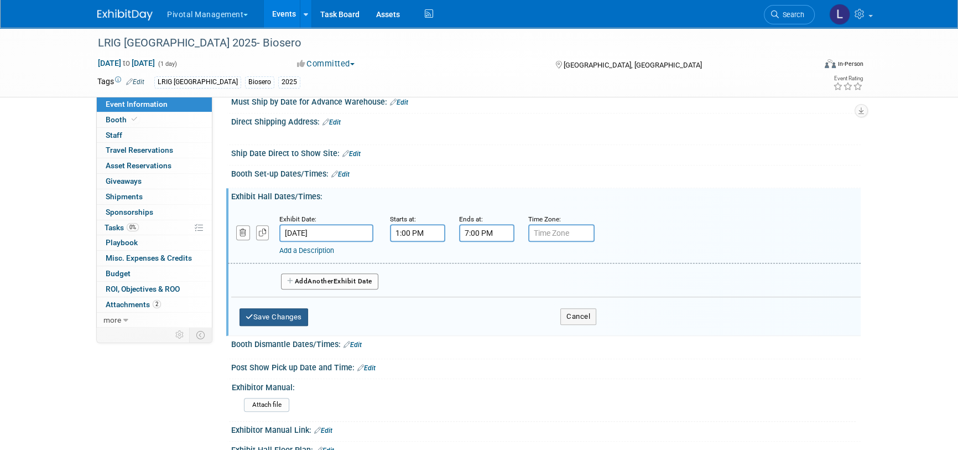
click at [287, 326] on button "Save Changes" at bounding box center [274, 317] width 69 height 18
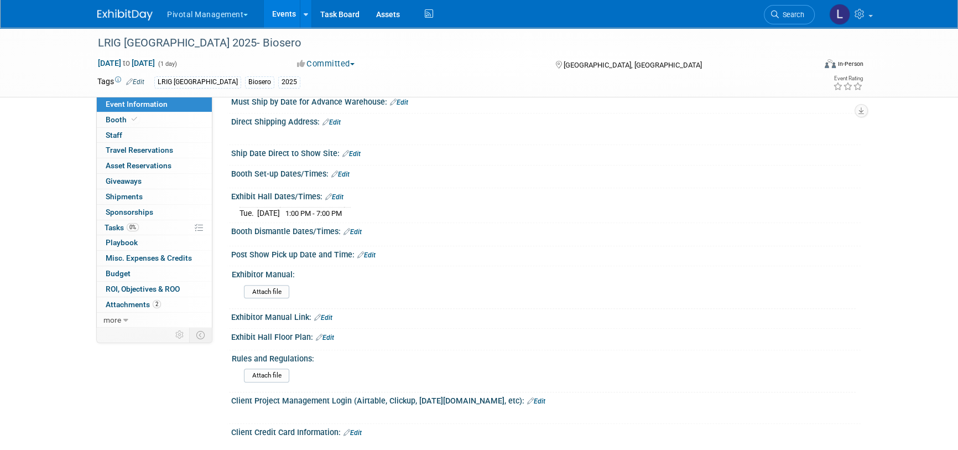
click at [527, 405] on link "Edit" at bounding box center [536, 401] width 18 height 8
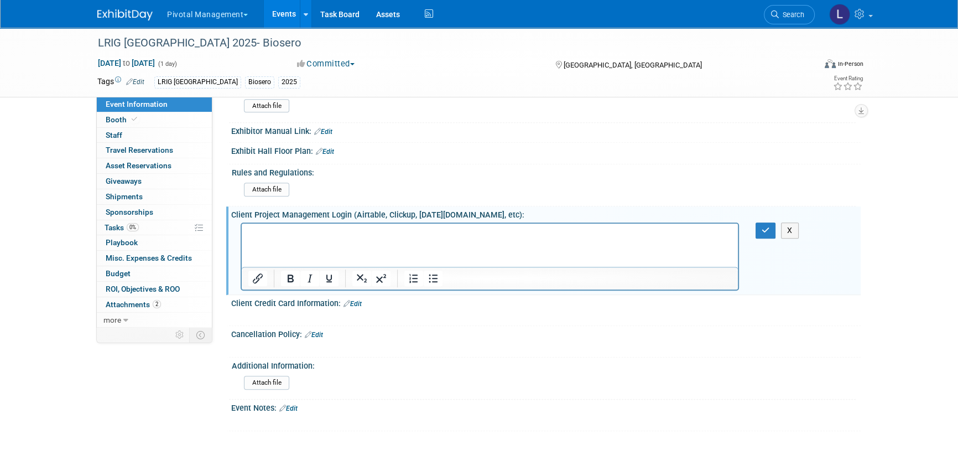
scroll to position [1224, 0]
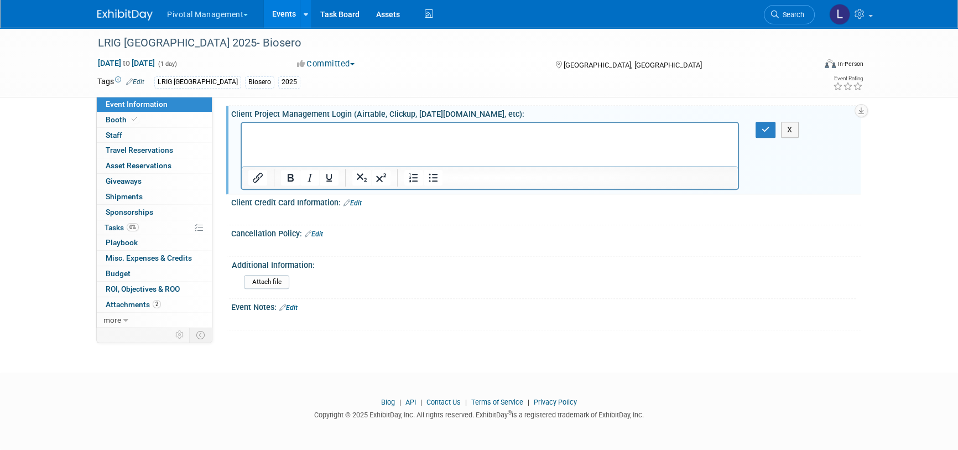
click at [298, 306] on link "Edit" at bounding box center [288, 308] width 18 height 8
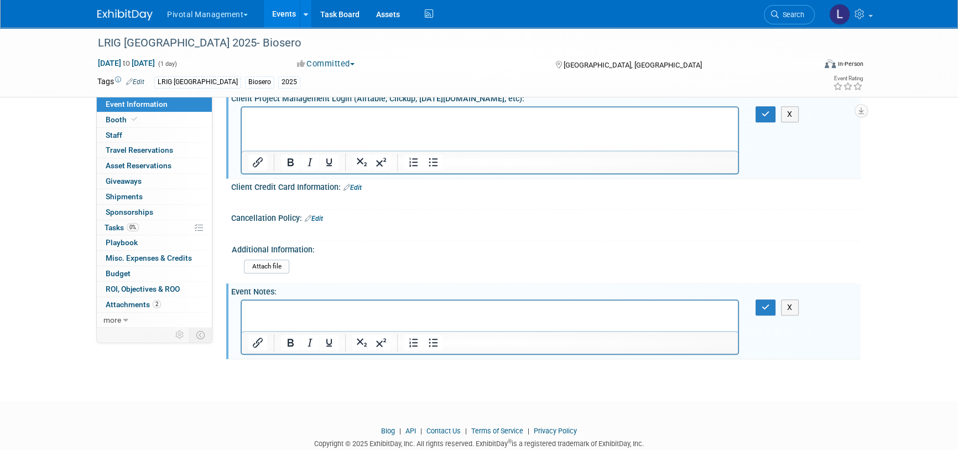
scroll to position [1262, 0]
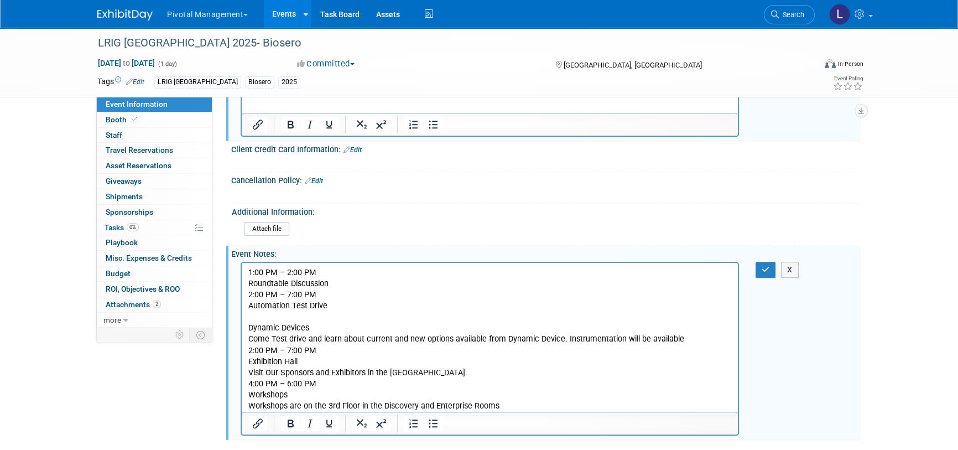
click at [254, 318] on p "Rich Text Area. Press ALT-0 for help." at bounding box center [490, 316] width 484 height 11
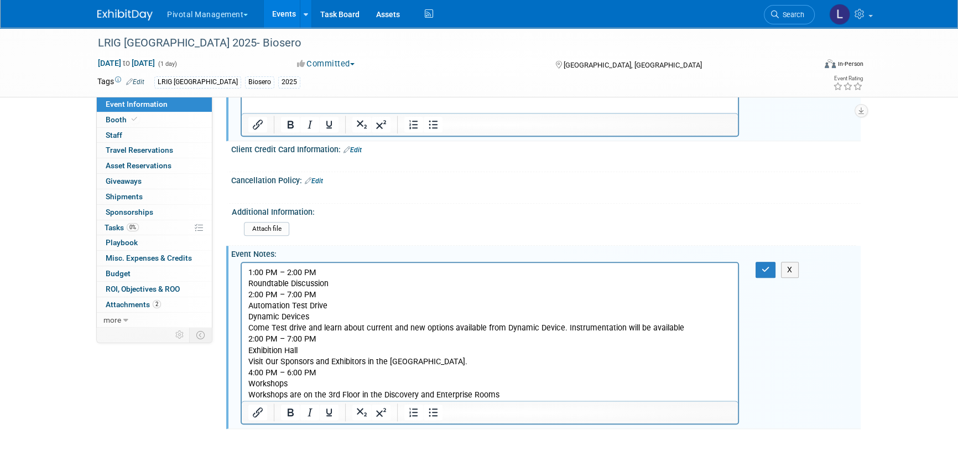
click at [249, 272] on p "1:00 PM – 2:00 PM" at bounding box center [490, 272] width 484 height 11
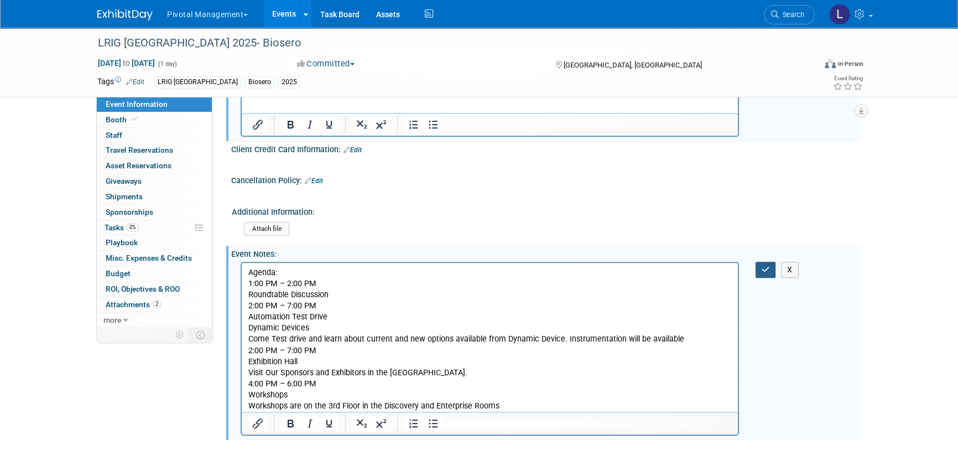
click at [759, 278] on button "button" at bounding box center [766, 270] width 20 height 16
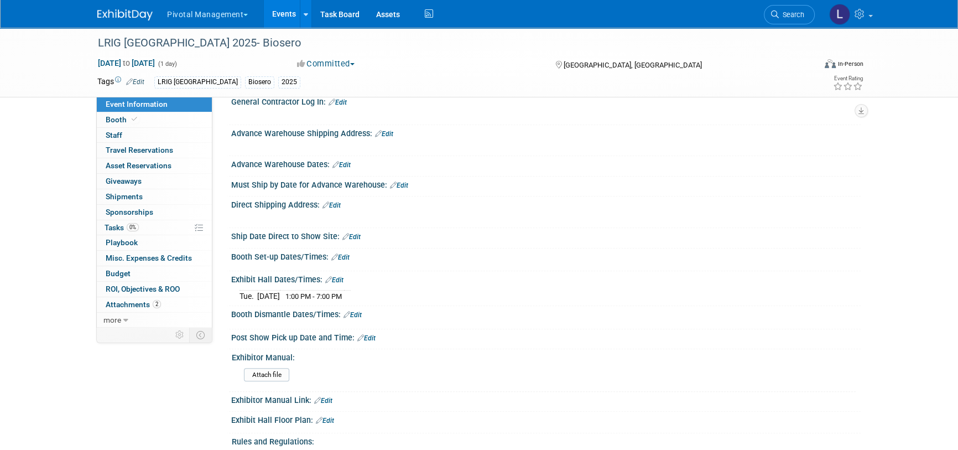
scroll to position [838, 0]
click at [340, 304] on div "[DATE] 1:00 PM - 7:00 PM Save Changes Cancel" at bounding box center [546, 294] width 630 height 19
click at [339, 284] on link "Edit" at bounding box center [334, 281] width 18 height 8
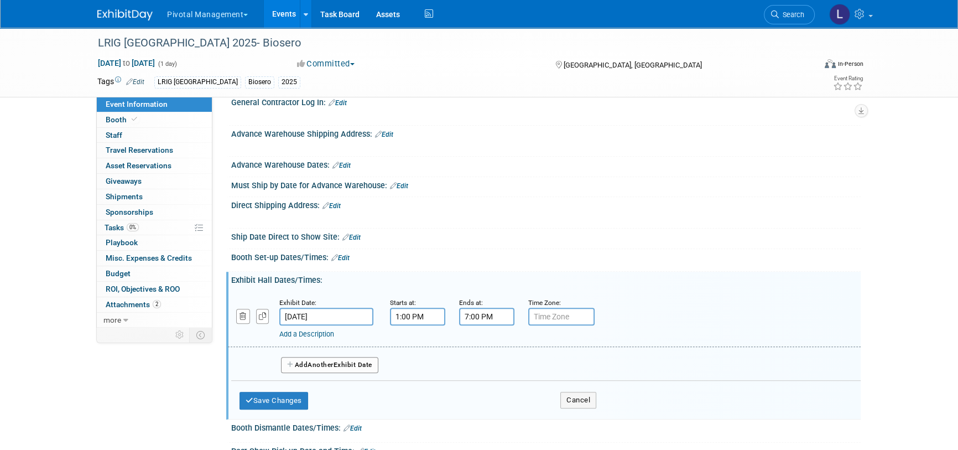
click at [400, 325] on input "1:00 PM" at bounding box center [417, 317] width 55 height 18
click at [413, 377] on span "01" at bounding box center [416, 367] width 21 height 20
click at [481, 355] on td "02" at bounding box center [481, 344] width 35 height 30
type input "2:00 PM"
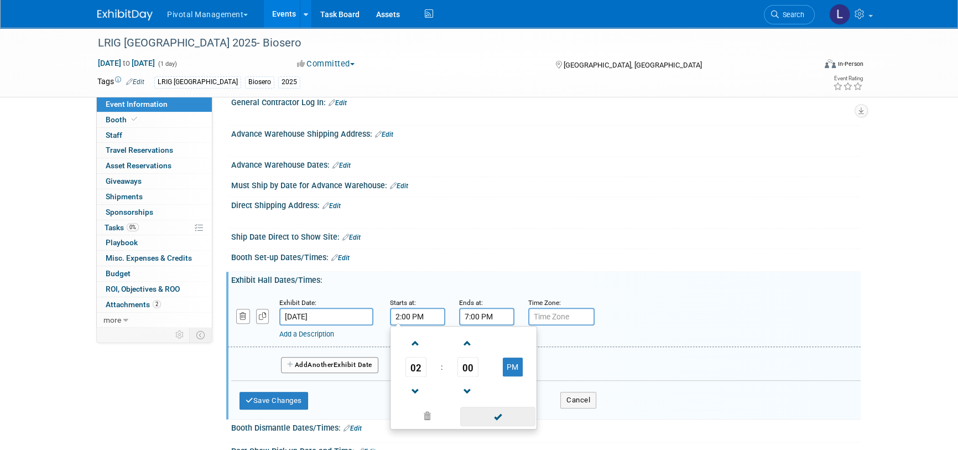
click at [500, 426] on span at bounding box center [497, 416] width 75 height 19
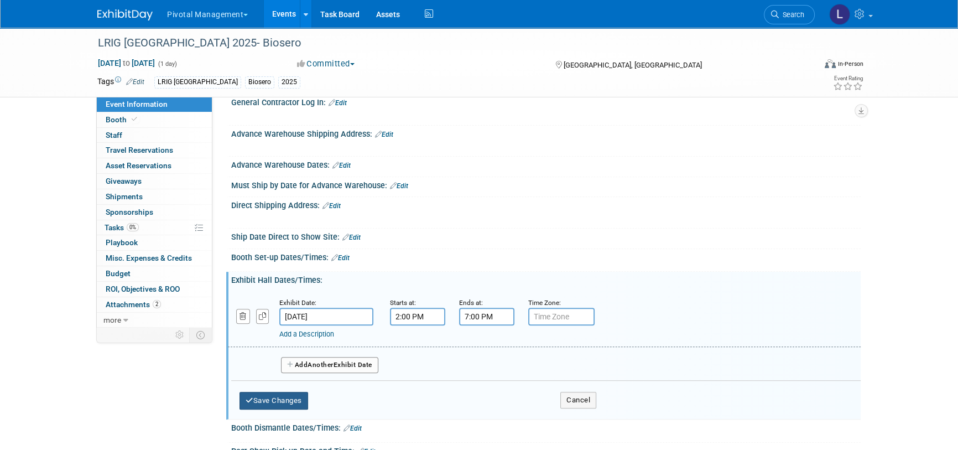
click at [287, 409] on button "Save Changes" at bounding box center [274, 401] width 69 height 18
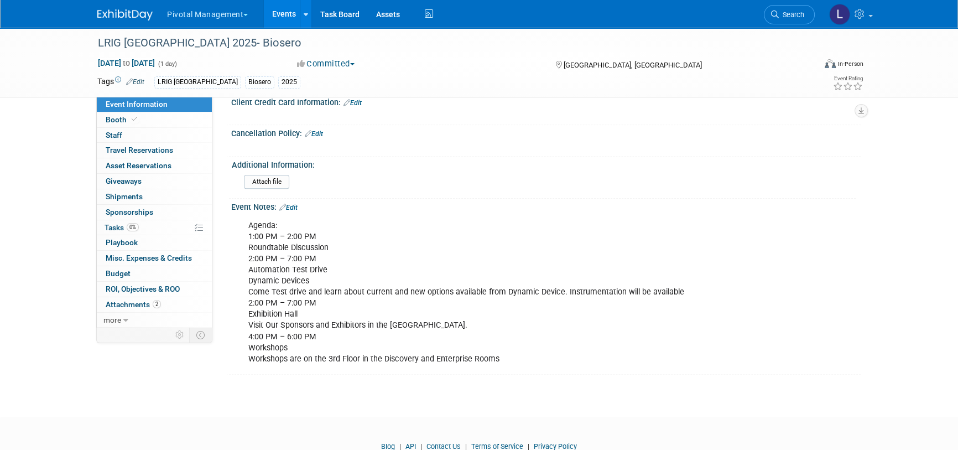
scroll to position [1341, 0]
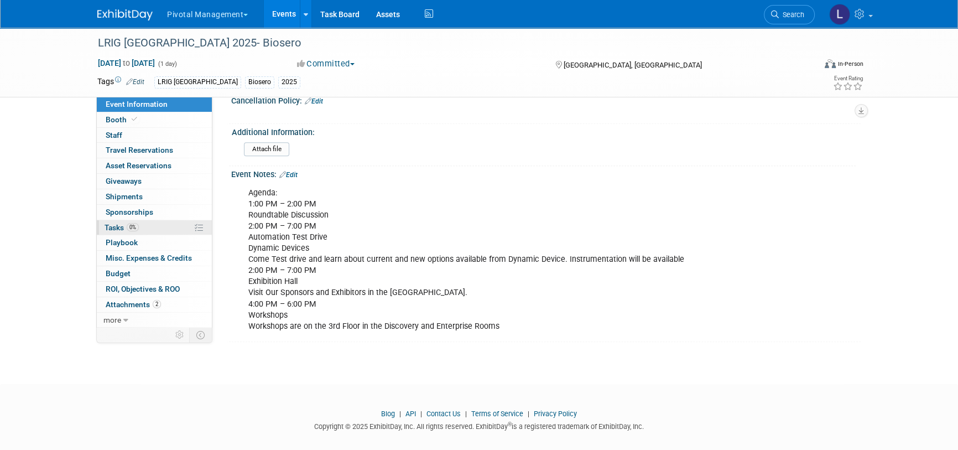
click at [126, 223] on span "Tasks 0%" at bounding box center [122, 227] width 34 height 9
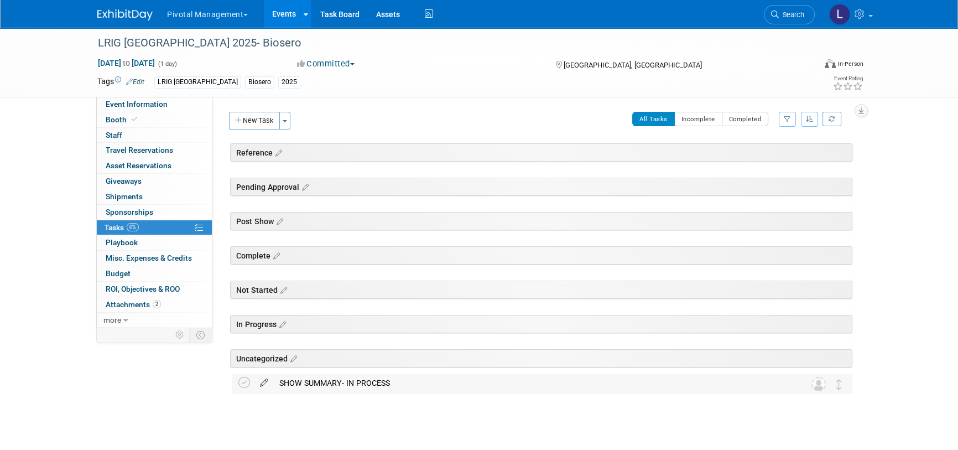
click at [266, 381] on icon at bounding box center [264, 380] width 19 height 14
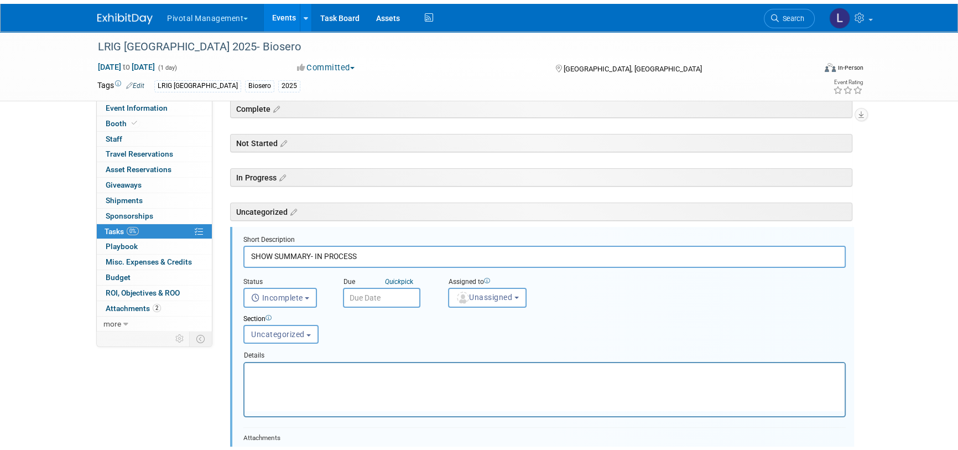
scroll to position [211, 0]
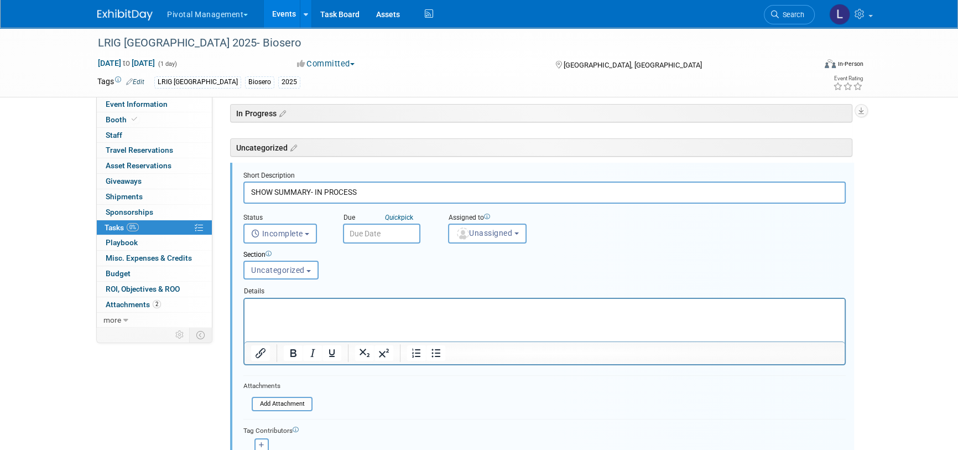
drag, startPoint x: 374, startPoint y: 196, endPoint x: 314, endPoint y: 190, distance: 60.7
click at [314, 190] on input "SHOW SUMMARY- IN PROCESS" at bounding box center [544, 192] width 603 height 22
type input "SHOW SUMMARY-"
click at [476, 235] on span "Unassigned" at bounding box center [484, 233] width 56 height 9
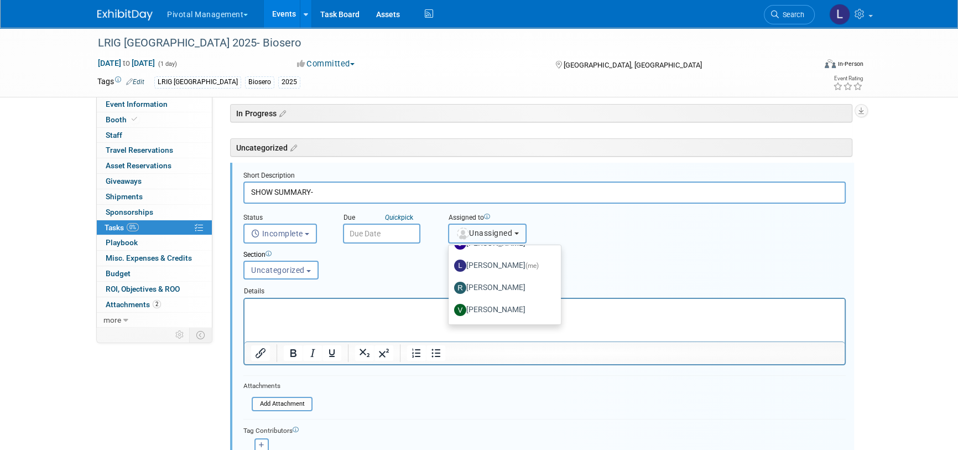
scroll to position [103, 0]
drag, startPoint x: 556, startPoint y: 264, endPoint x: 315, endPoint y: 18, distance: 343.9
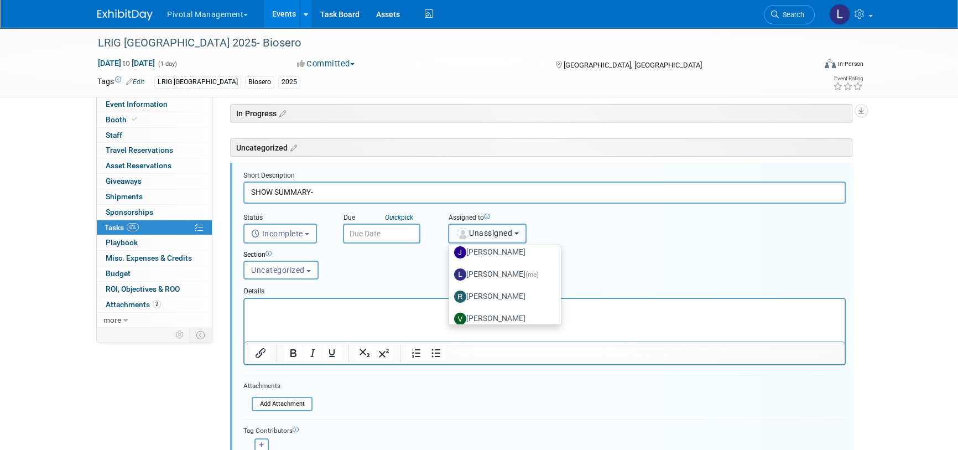
scroll to position [71, 0]
click at [512, 272] on label "Leslie Pelton (me)" at bounding box center [502, 276] width 96 height 18
click at [450, 272] on input "Leslie Pelton (me)" at bounding box center [446, 274] width 7 height 7
select select "dc5d874d-e65f-4397-9ee7-21f806dbe4f5"
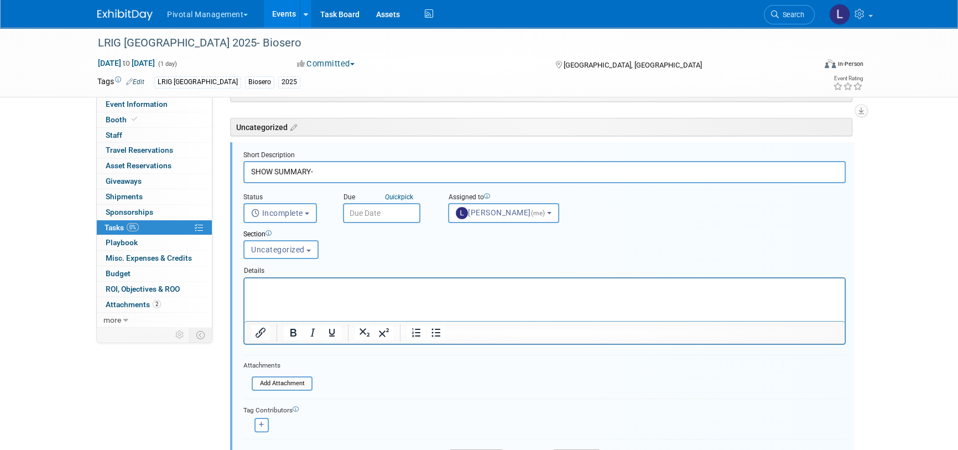
scroll to position [329, 0]
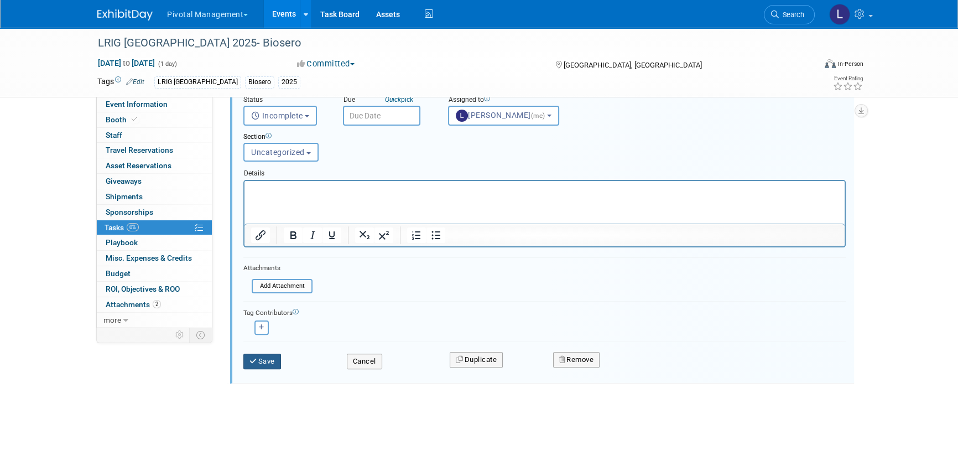
click at [262, 354] on button "Save" at bounding box center [262, 361] width 38 height 15
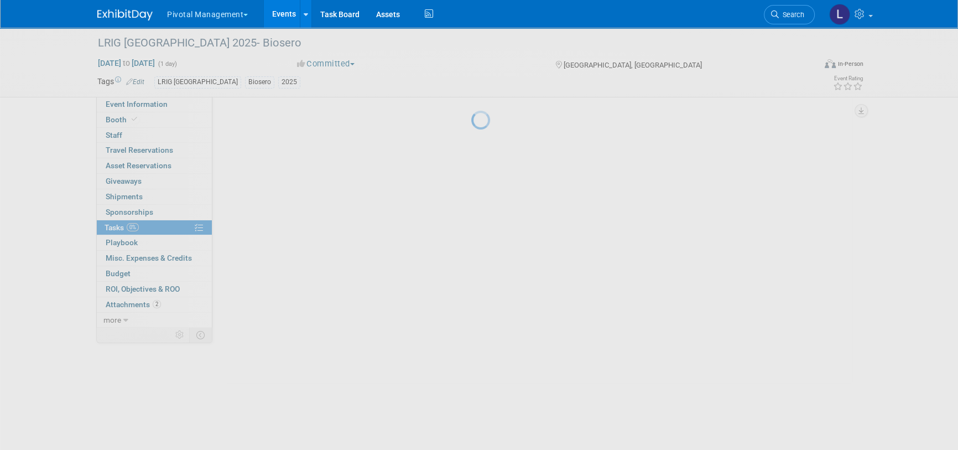
scroll to position [11, 0]
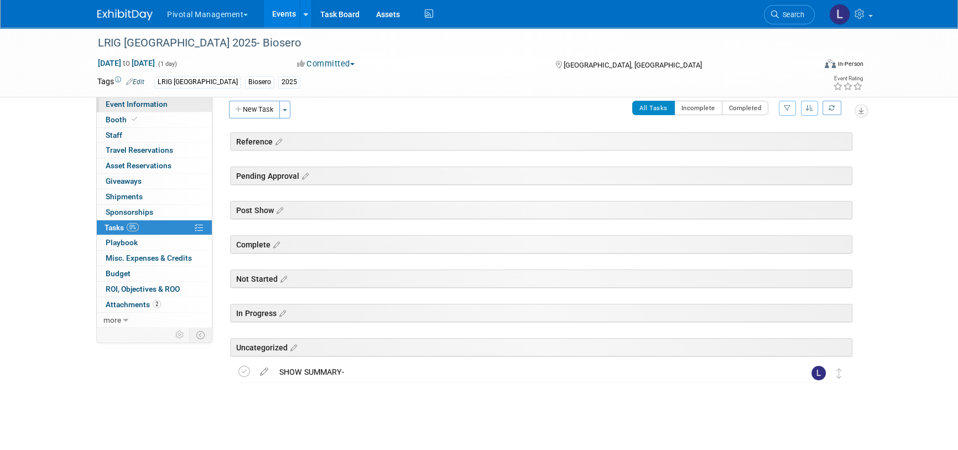
click at [120, 102] on span "Event Information" at bounding box center [137, 104] width 62 height 9
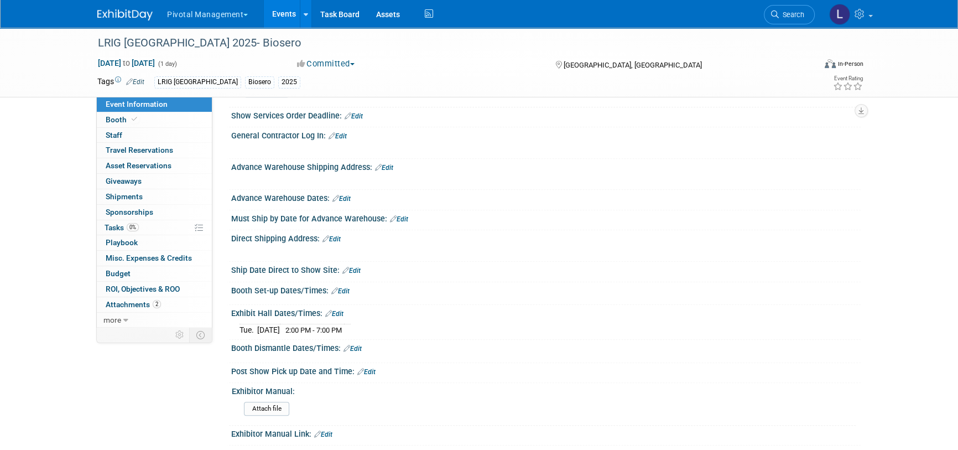
scroll to position [782, 0]
